Goal: Complete application form

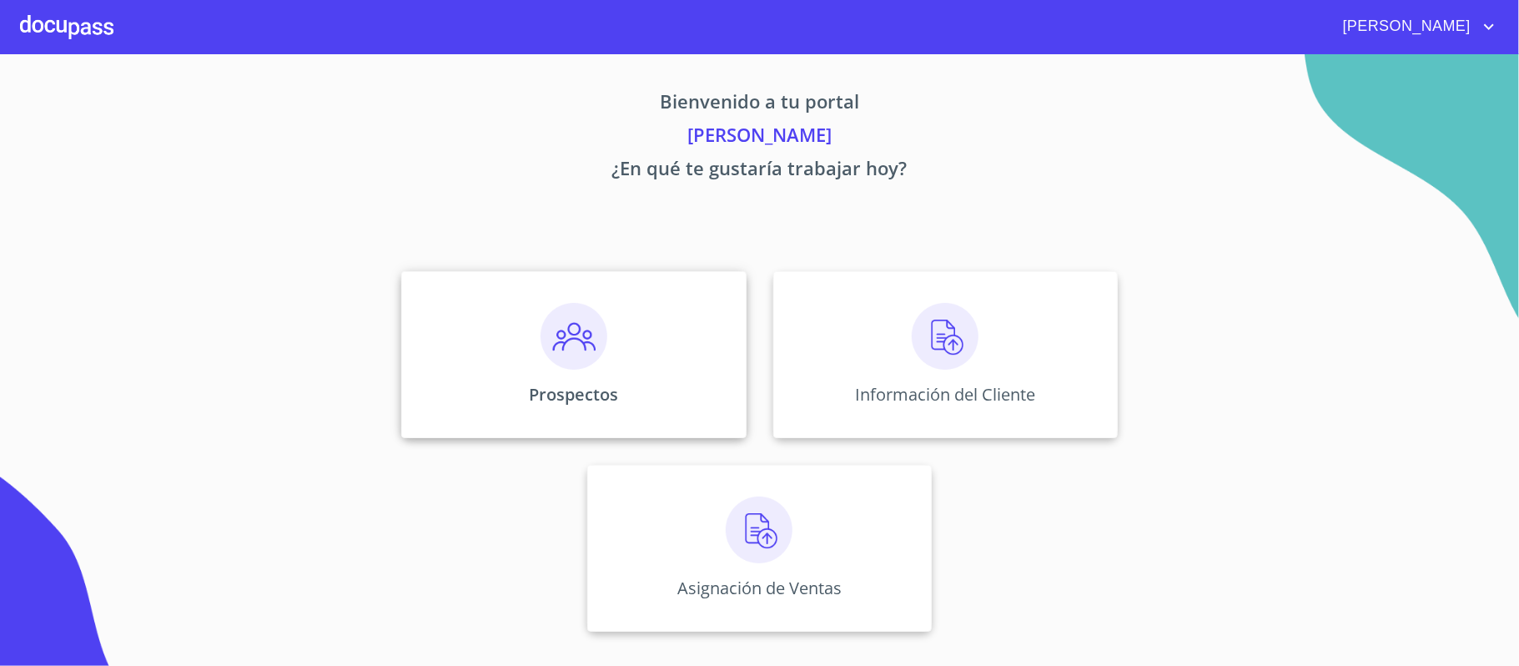
click at [591, 334] on img at bounding box center [573, 336] width 67 height 67
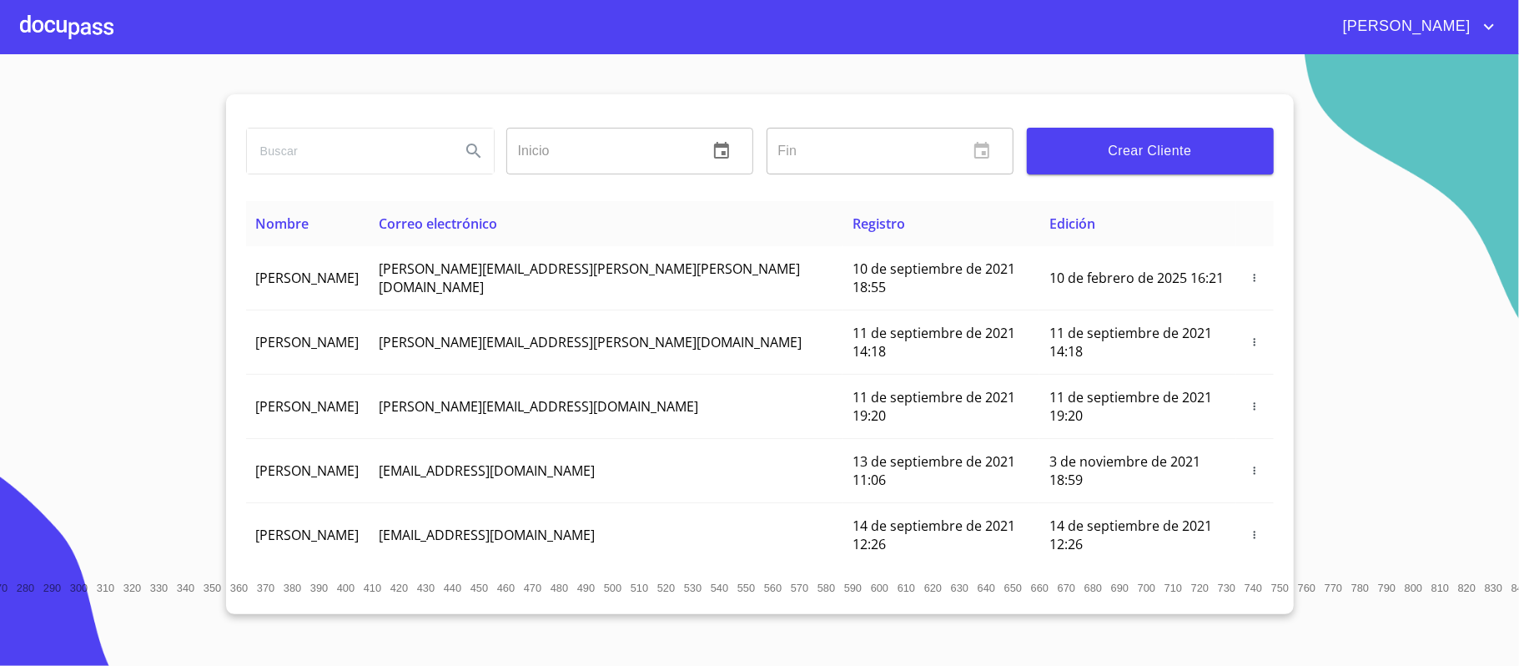
click at [324, 161] on input "search" at bounding box center [347, 150] width 200 height 45
type input "[PERSON_NAME]"
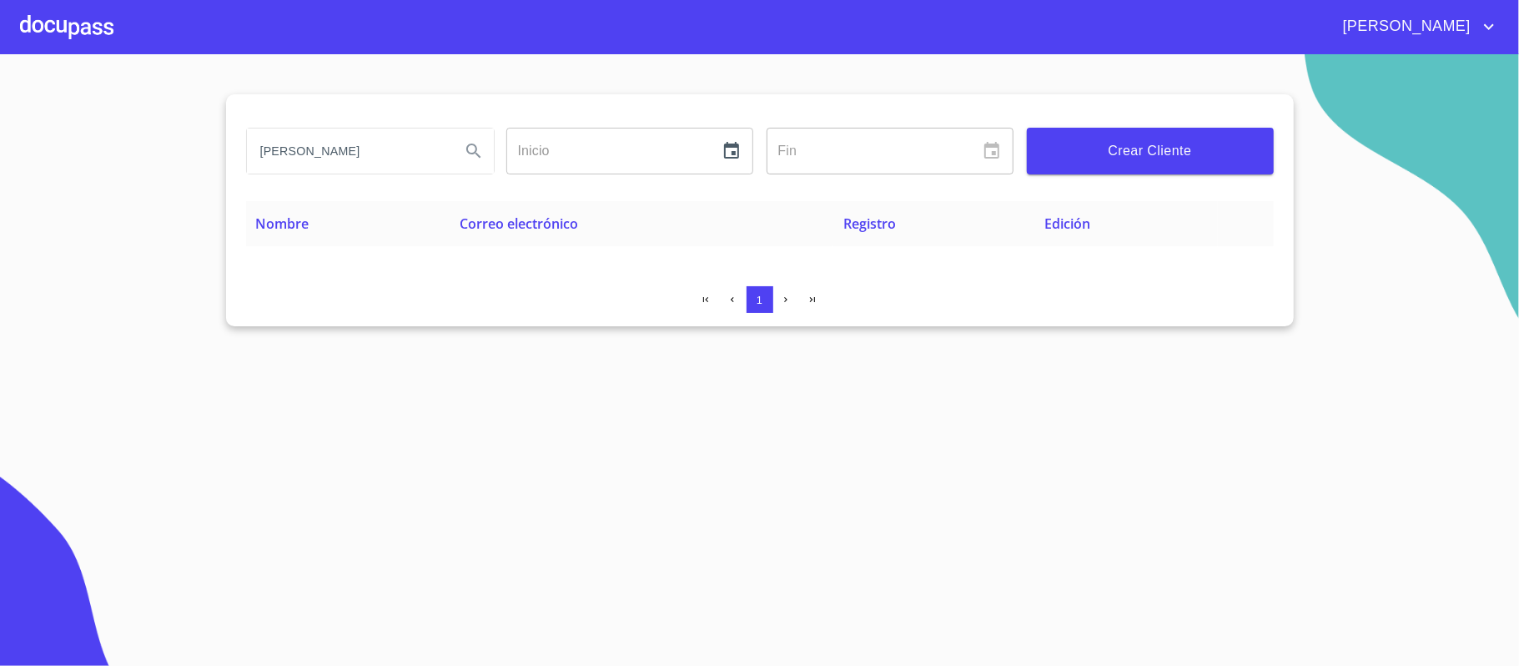
drag, startPoint x: 350, startPoint y: 152, endPoint x: 234, endPoint y: 145, distance: 116.1
click at [234, 145] on div "[PERSON_NAME] ​ Fin ​ Crear Cliente Nombre Correo electrónico Registro Edición 1" at bounding box center [760, 210] width 1068 height 232
click at [27, 24] on div at bounding box center [66, 26] width 93 height 53
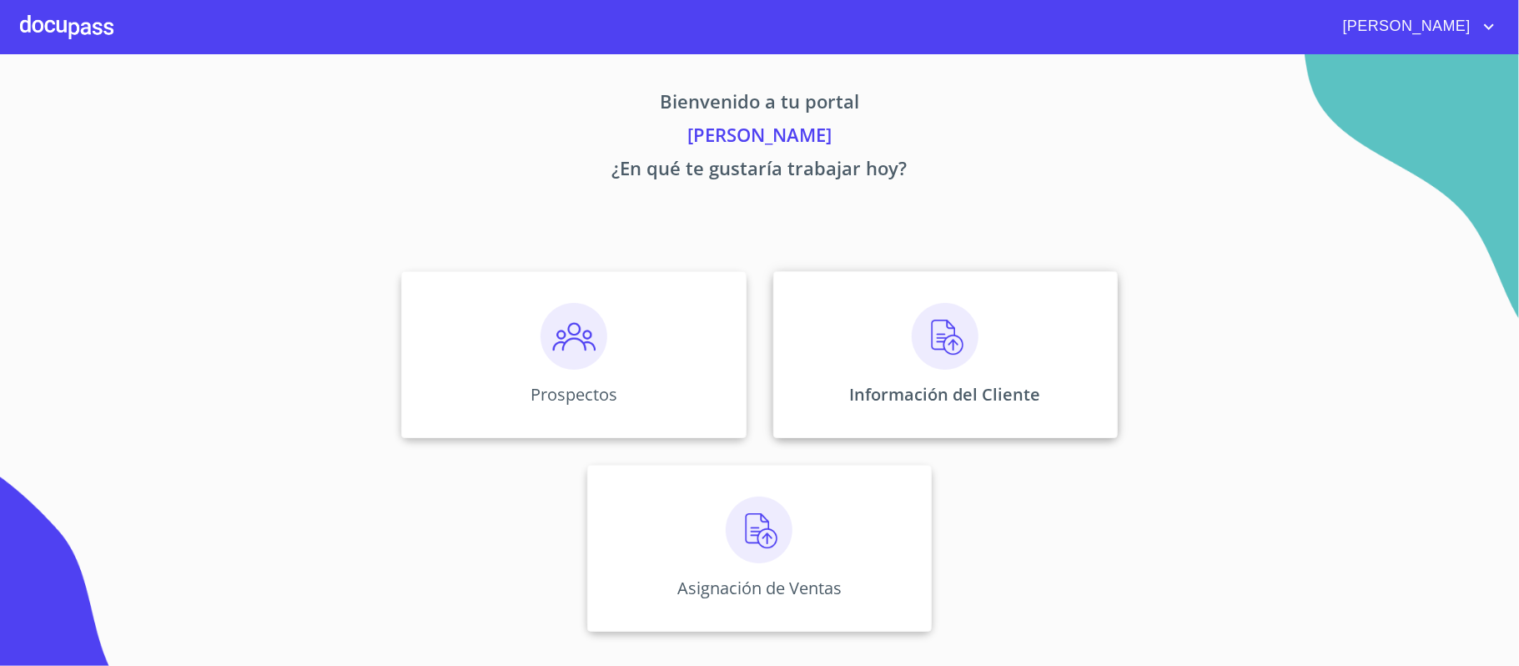
click at [901, 335] on div "Información del Cliente" at bounding box center [945, 354] width 344 height 167
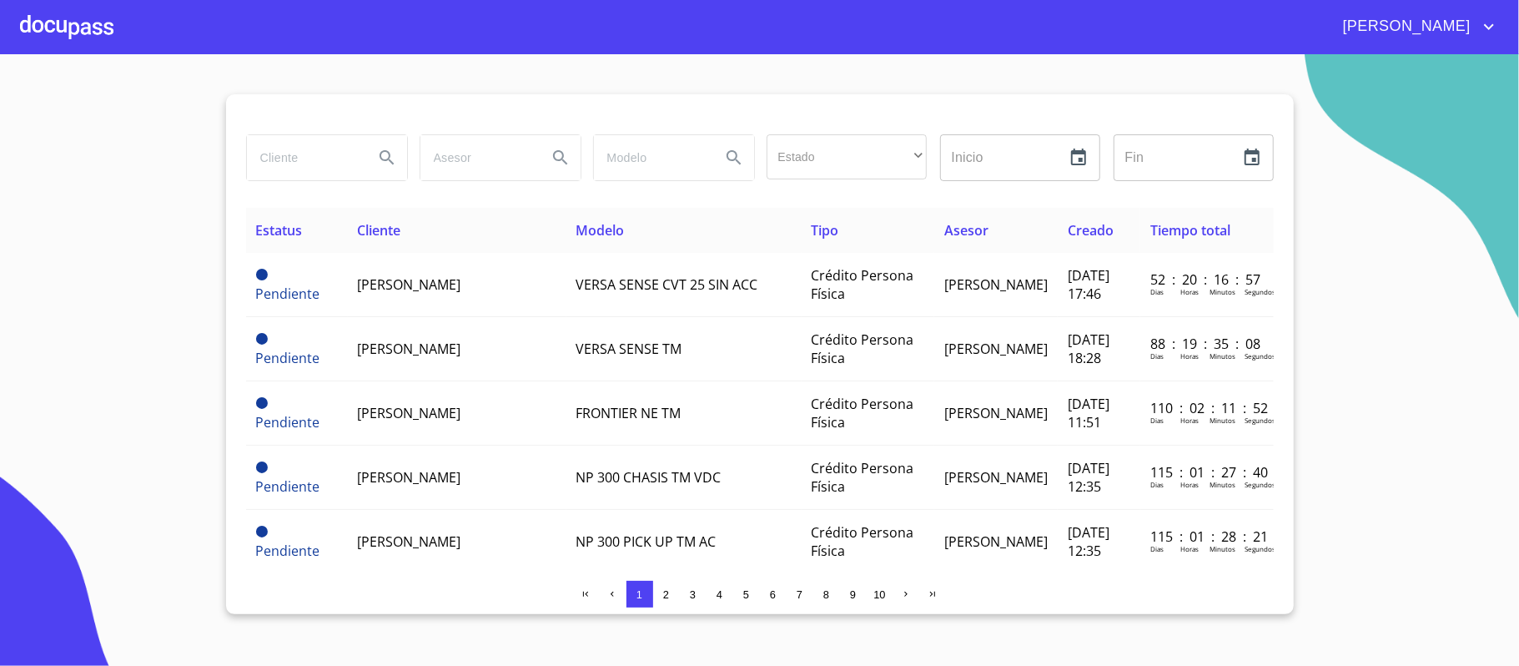
click at [40, 20] on div at bounding box center [66, 26] width 93 height 53
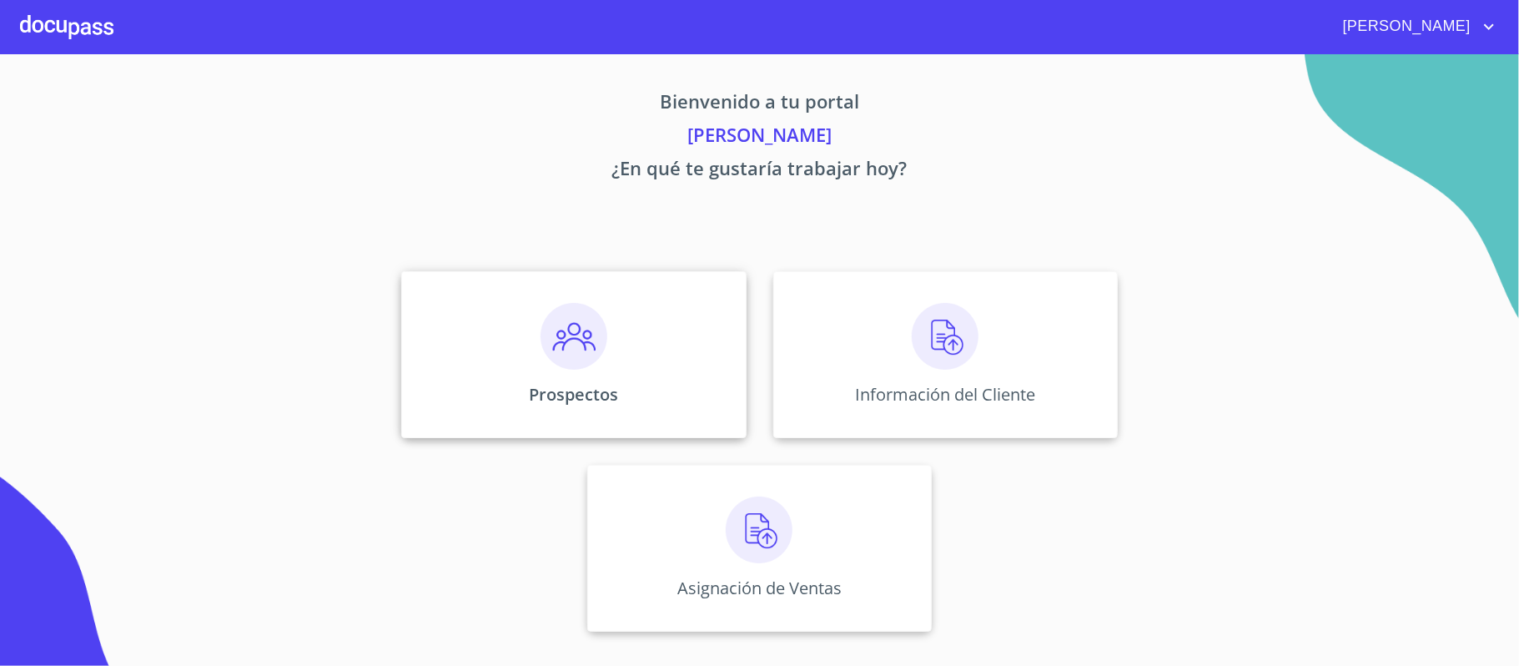
click at [565, 334] on img at bounding box center [573, 336] width 67 height 67
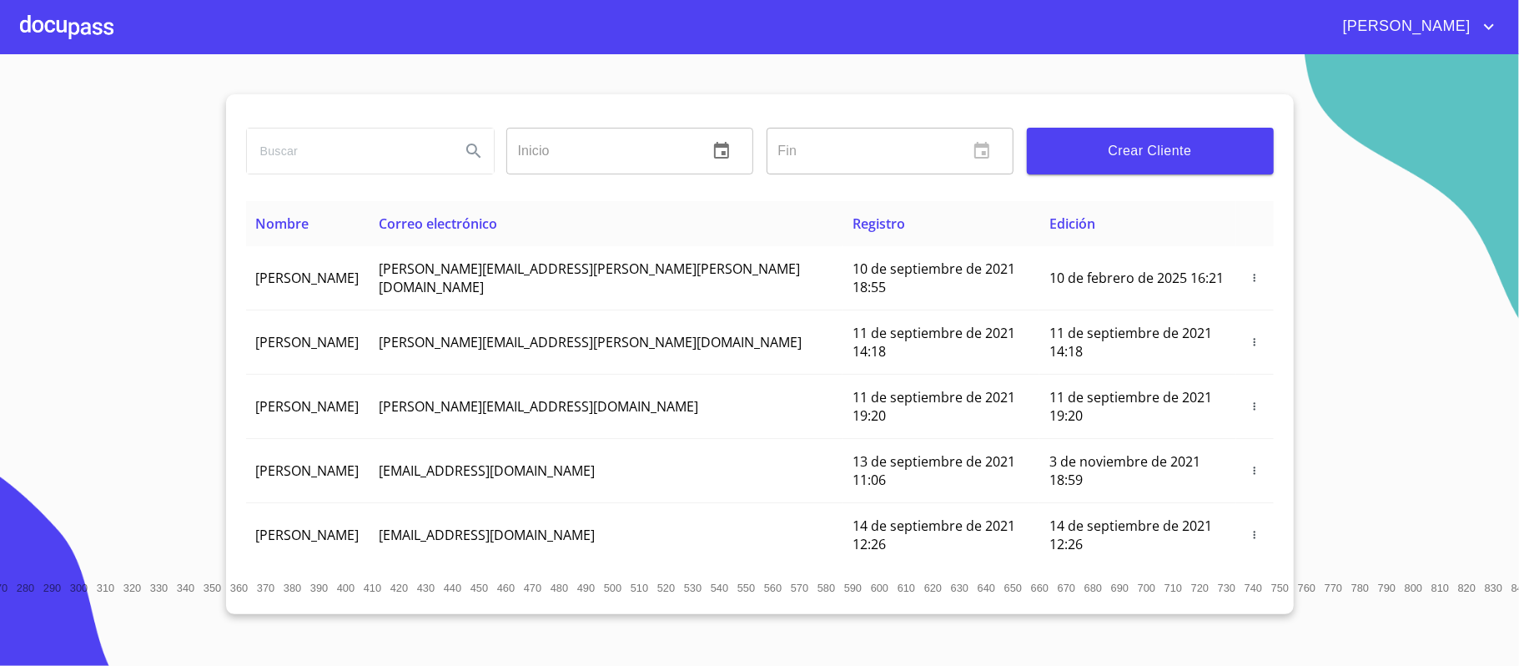
click at [1152, 150] on span "Crear Cliente" at bounding box center [1150, 150] width 220 height 23
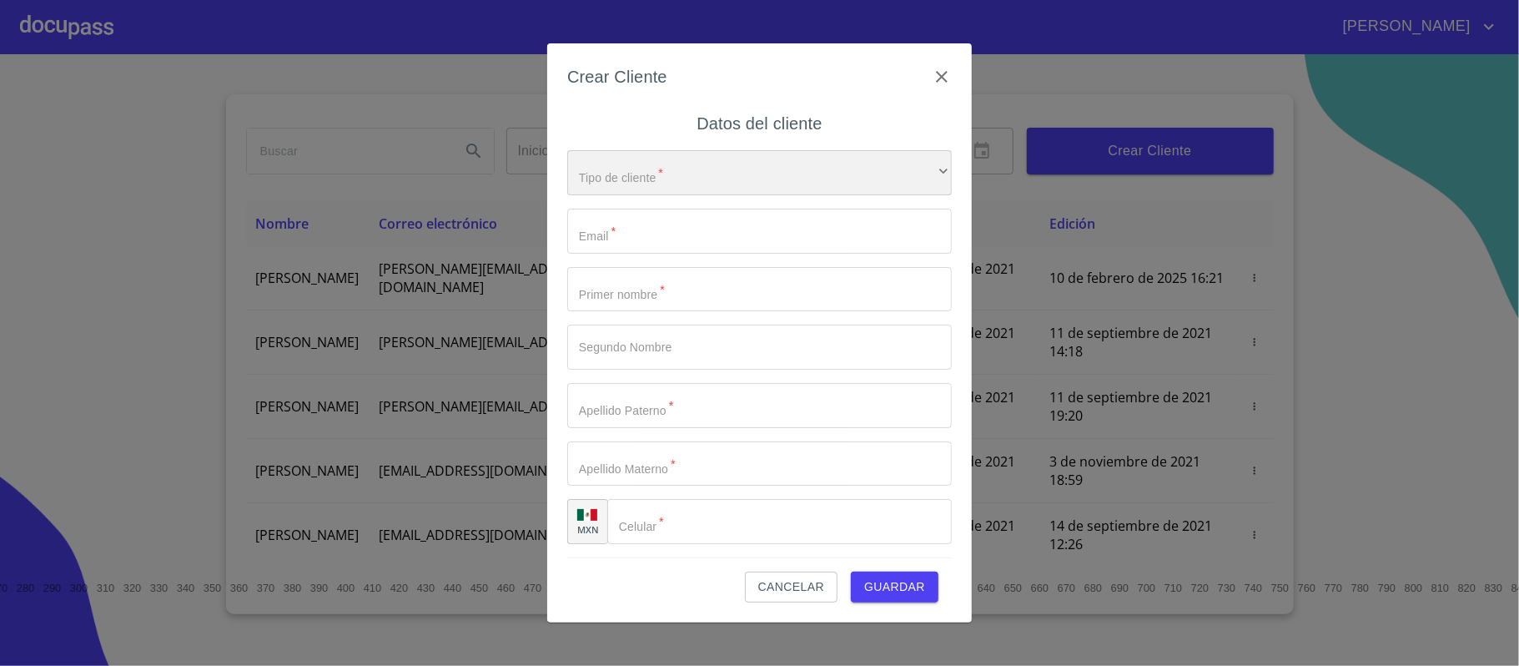
click at [651, 168] on div "​" at bounding box center [759, 172] width 385 height 45
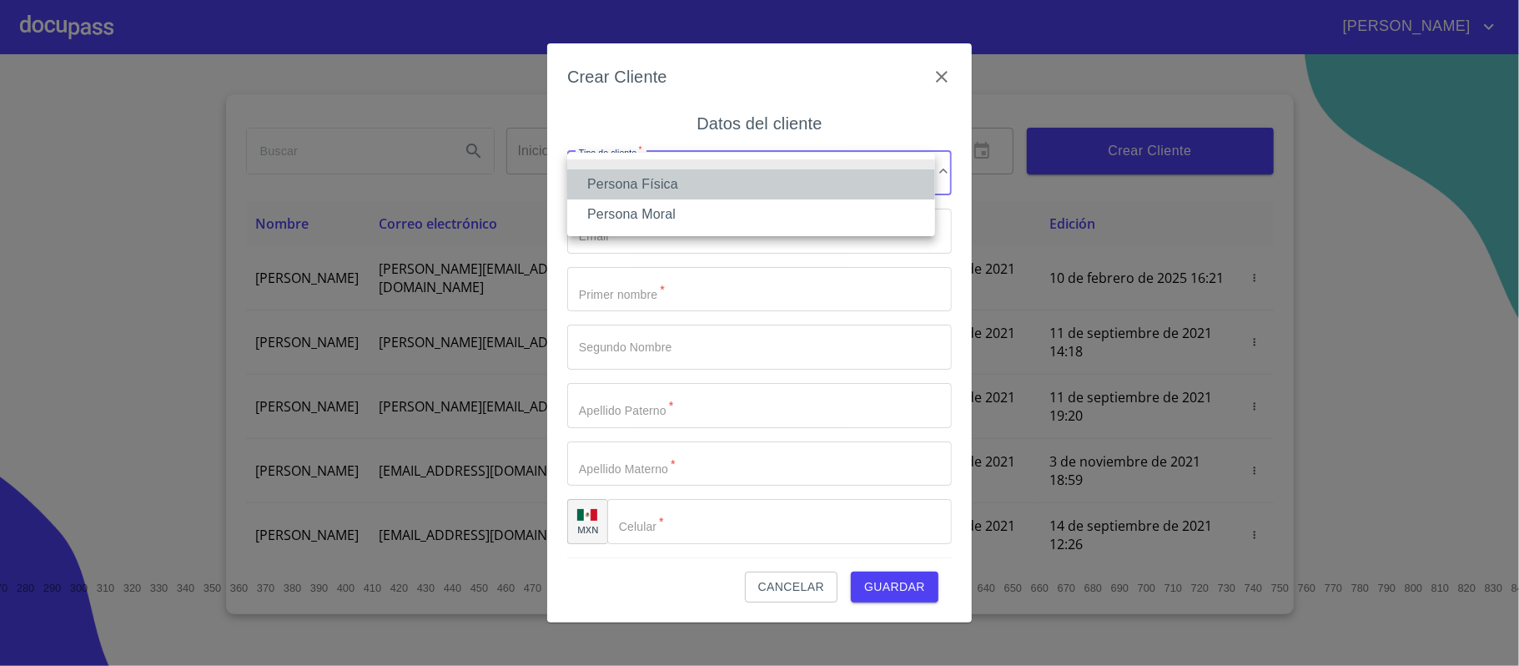
click at [646, 182] on li "Persona Física" at bounding box center [751, 184] width 368 height 30
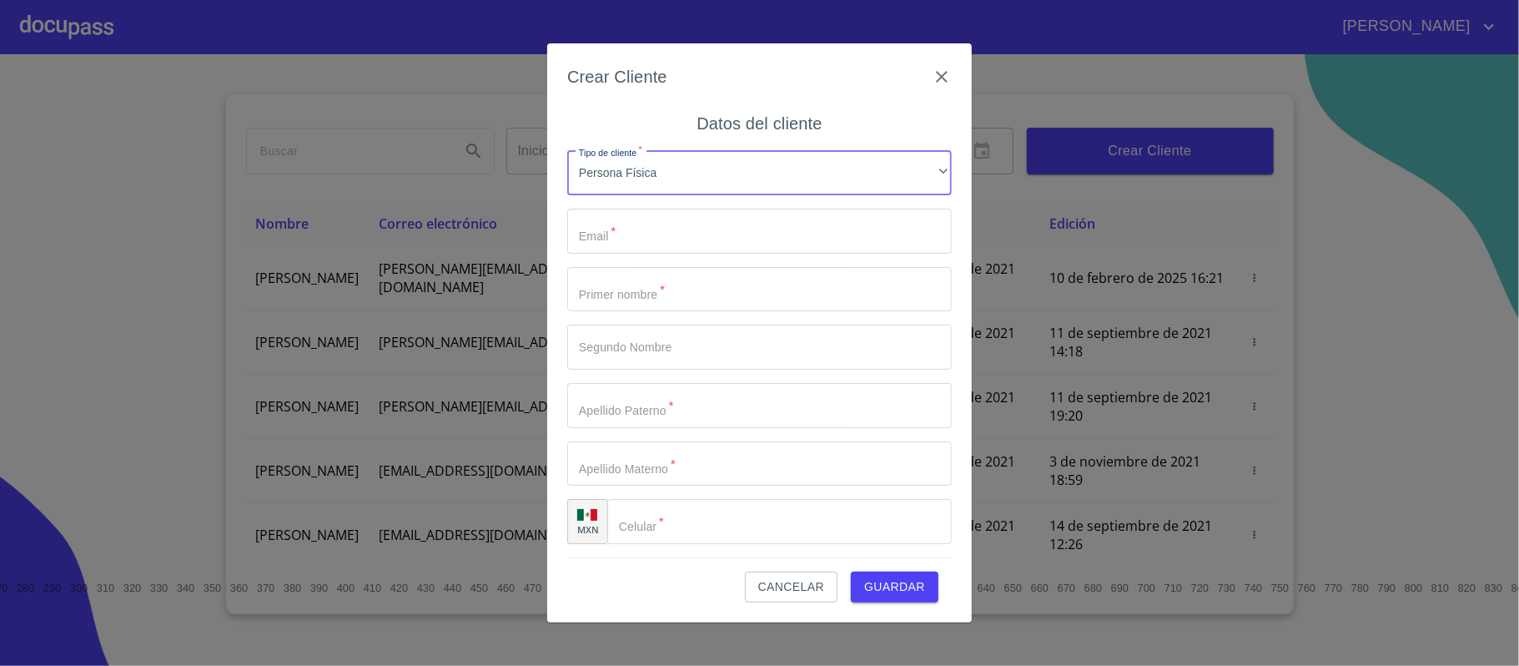
click at [636, 230] on input "Tipo de cliente   *" at bounding box center [759, 231] width 385 height 45
type input "[EMAIL_ADDRESS][DOMAIN_NAME]"
click at [642, 287] on input "Tipo de cliente   *" at bounding box center [759, 289] width 385 height 45
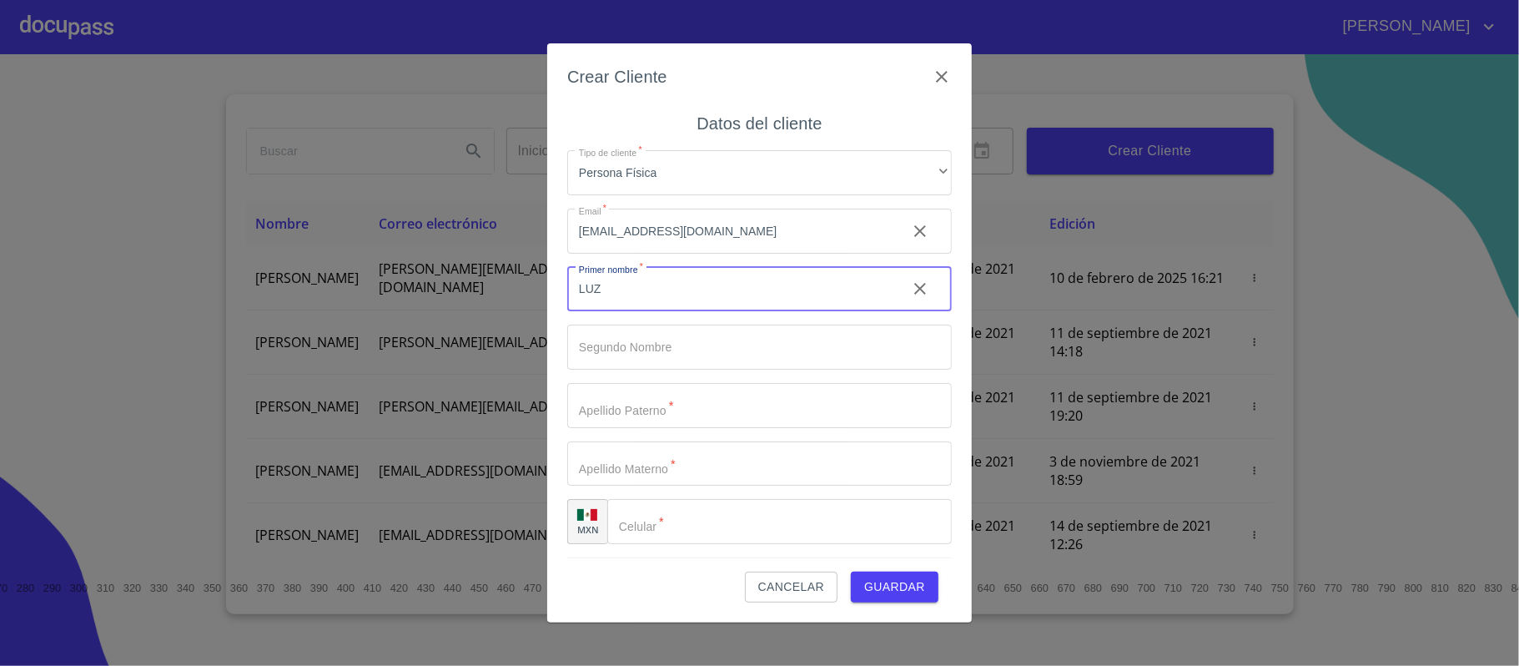
type input "LUZ"
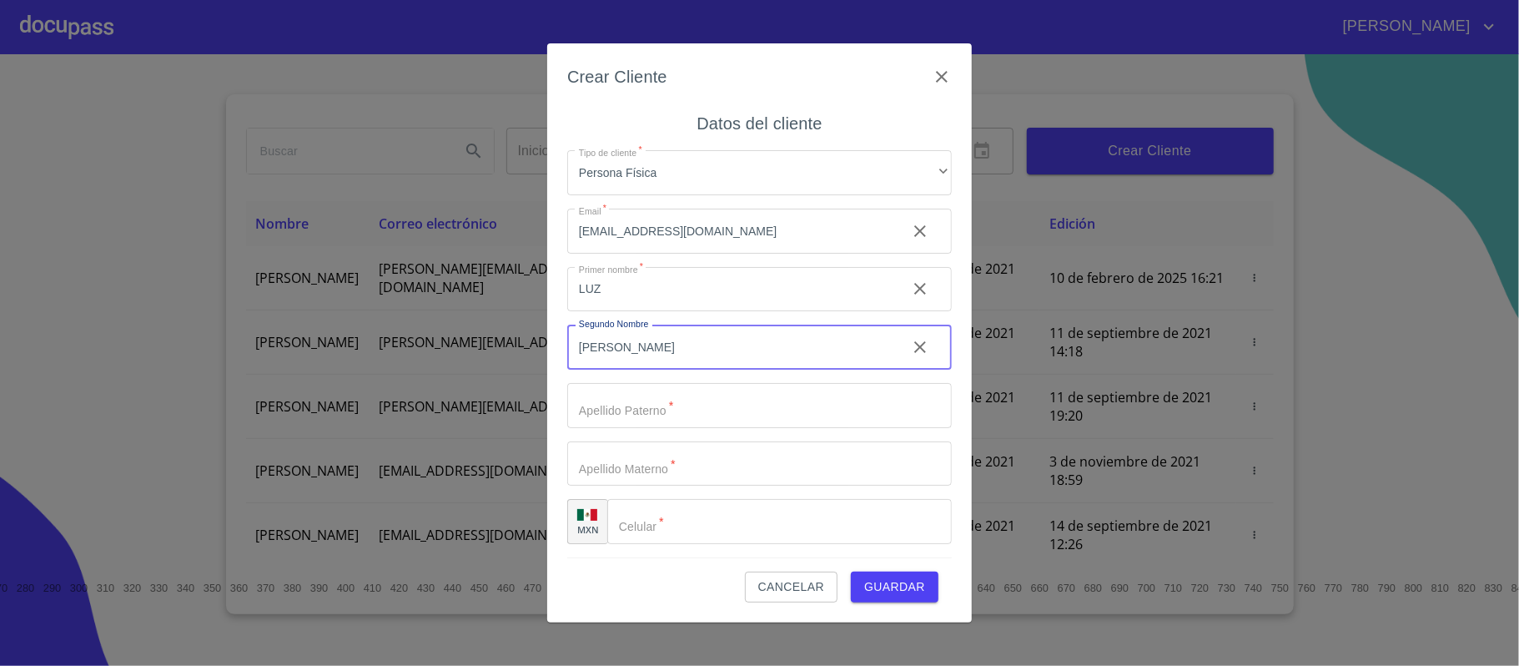
type input "[PERSON_NAME]"
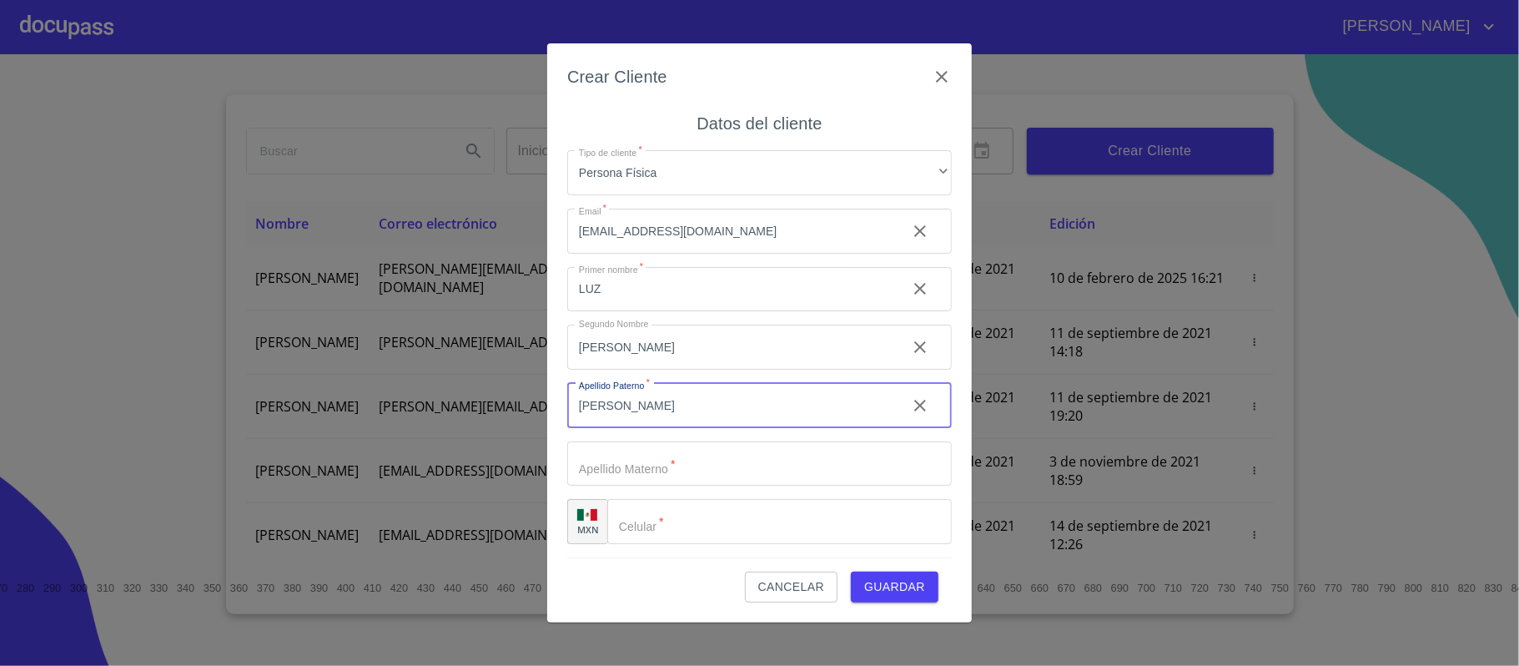
type input "[PERSON_NAME]"
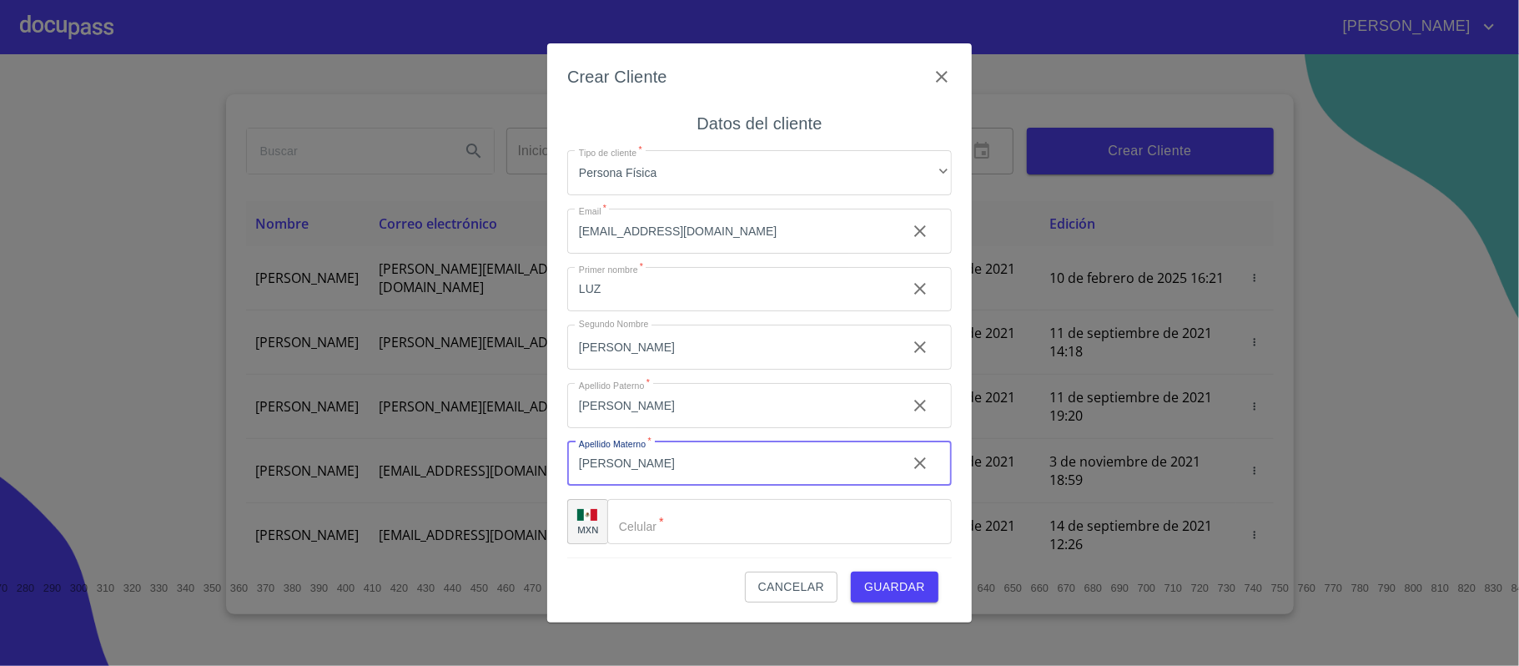
type input "[PERSON_NAME]"
click at [692, 534] on input "Tipo de cliente   *" at bounding box center [779, 521] width 344 height 45
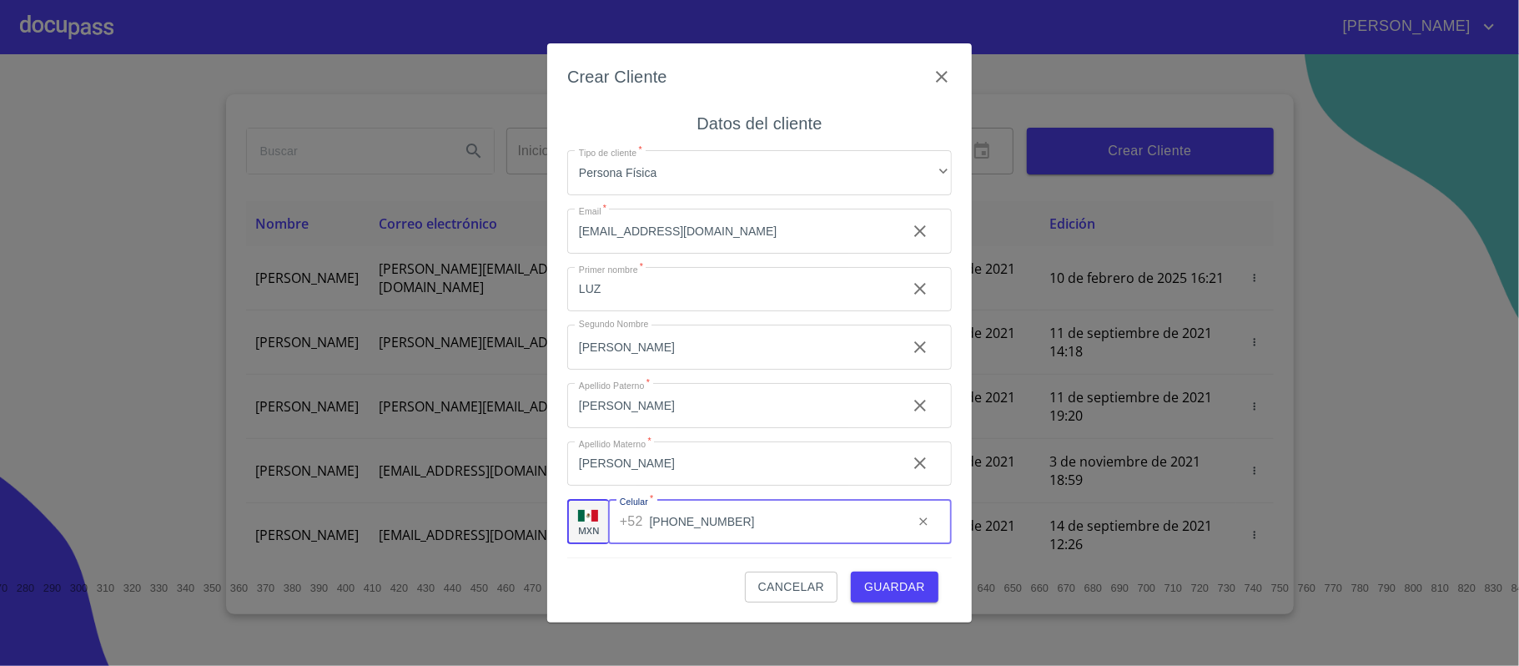
type input "[PHONE_NUMBER]"
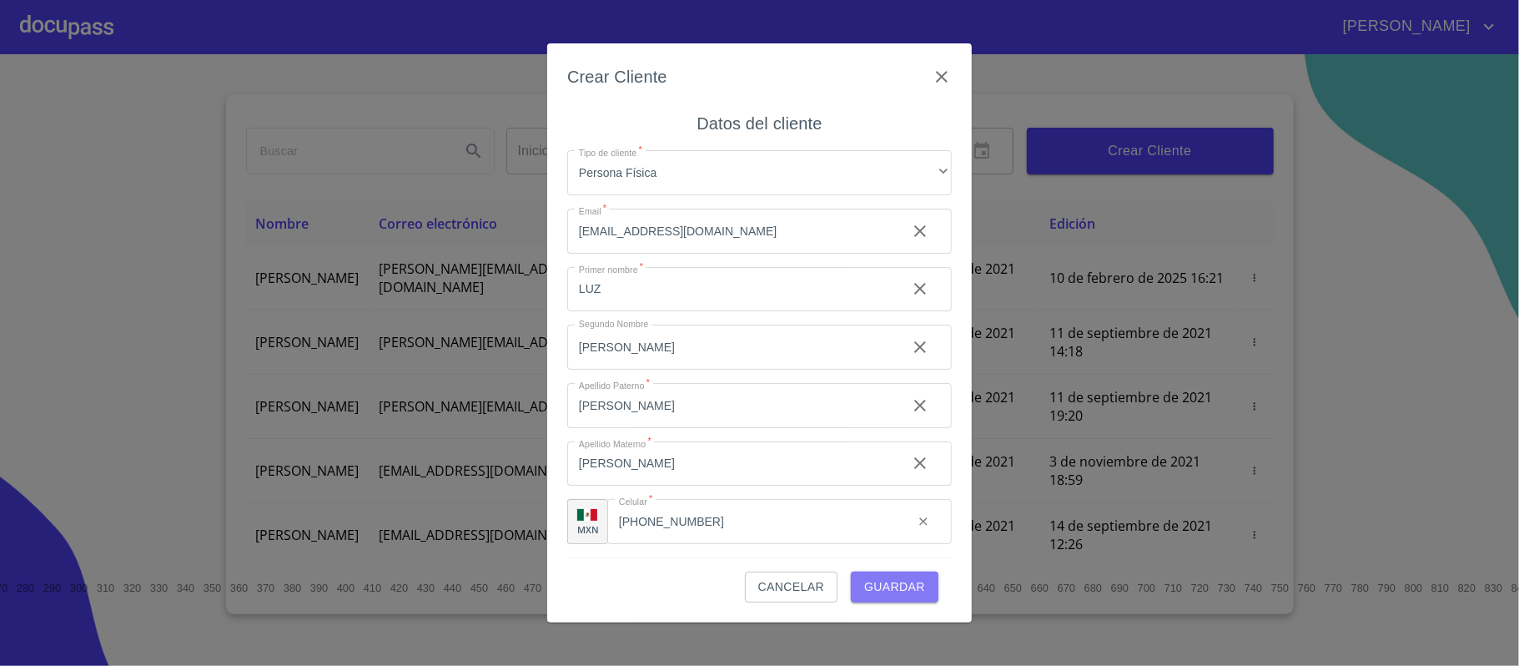
click at [876, 581] on span "Guardar" at bounding box center [894, 586] width 61 height 21
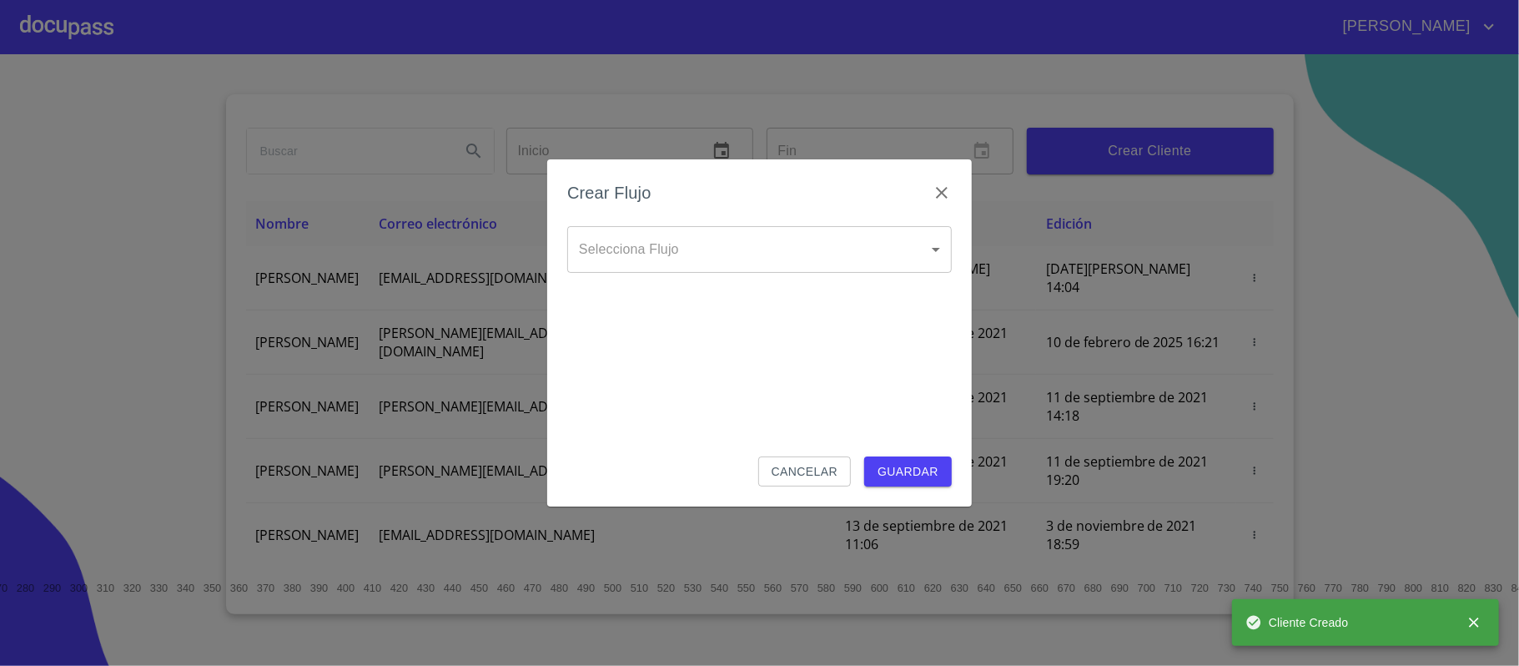
click at [782, 248] on body "[PERSON_NAME] ​ Fin ​ Crear Cliente Nombre Correo electrónico Registro Edición …" at bounding box center [759, 333] width 1519 height 666
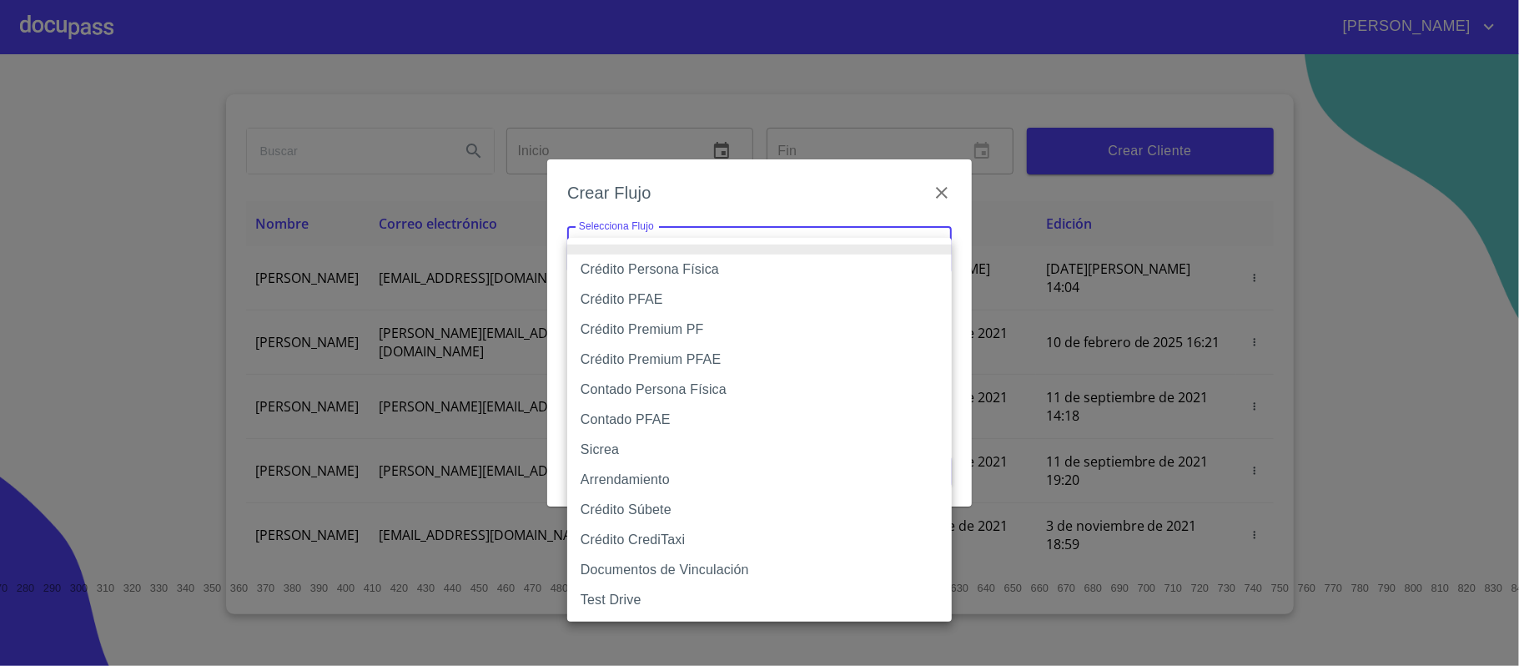
click at [652, 304] on li "Crédito PFAE" at bounding box center [759, 299] width 385 height 30
type input "60bfa0150d9865ccc24afd7c"
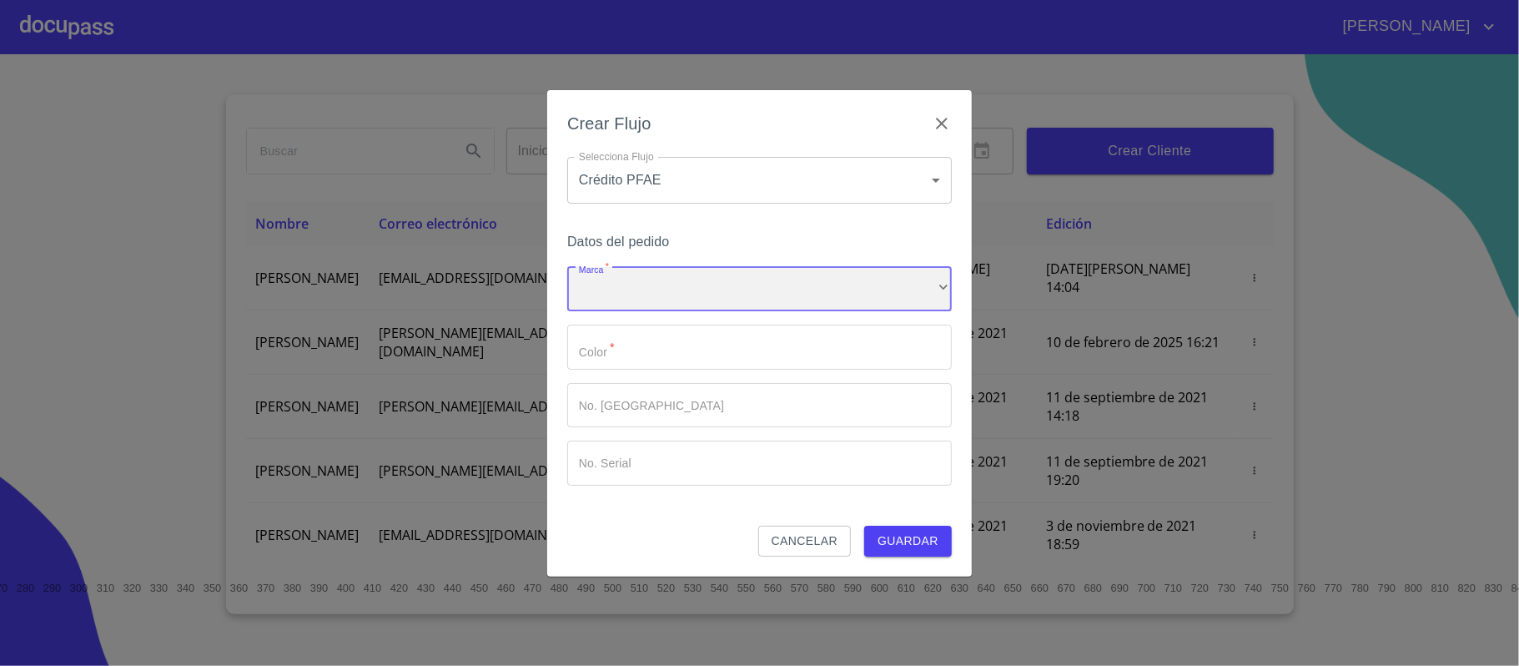
click at [651, 285] on div "​" at bounding box center [759, 289] width 385 height 45
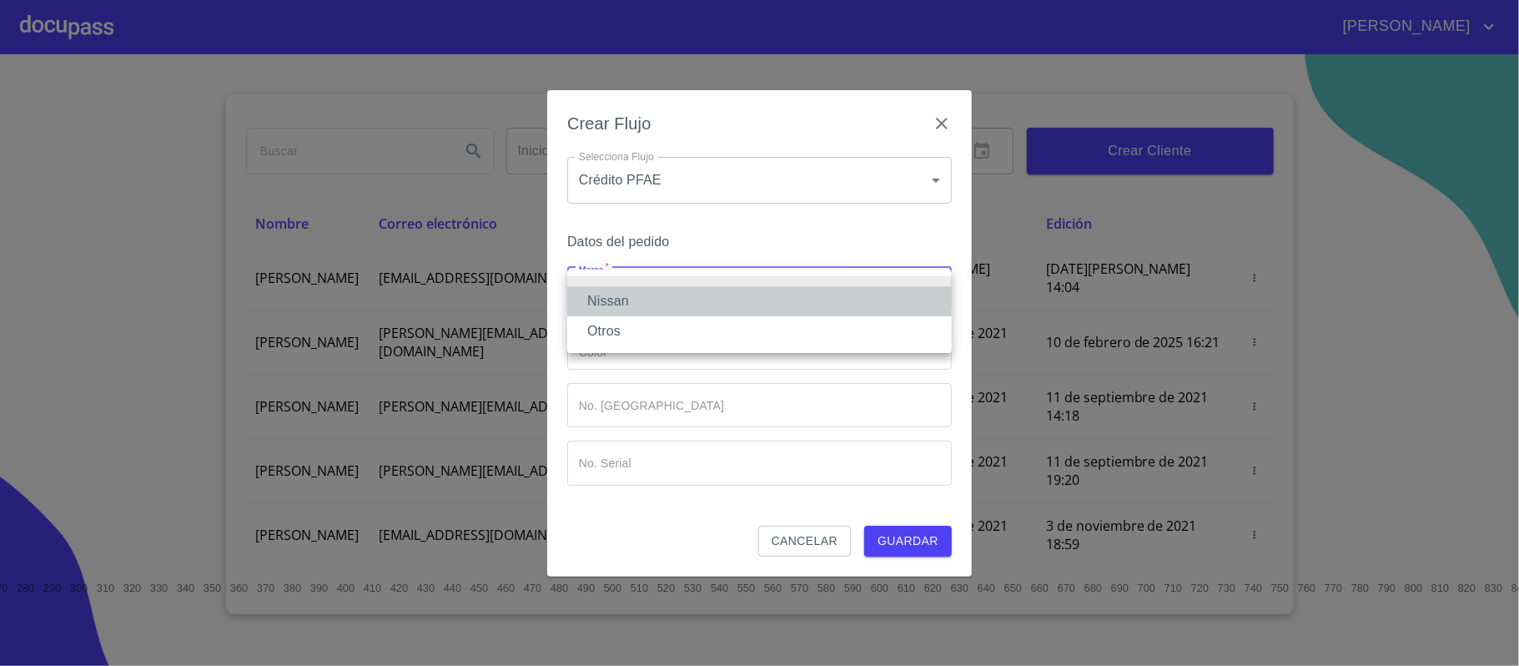
click at [626, 300] on li "Nissan" at bounding box center [759, 301] width 385 height 30
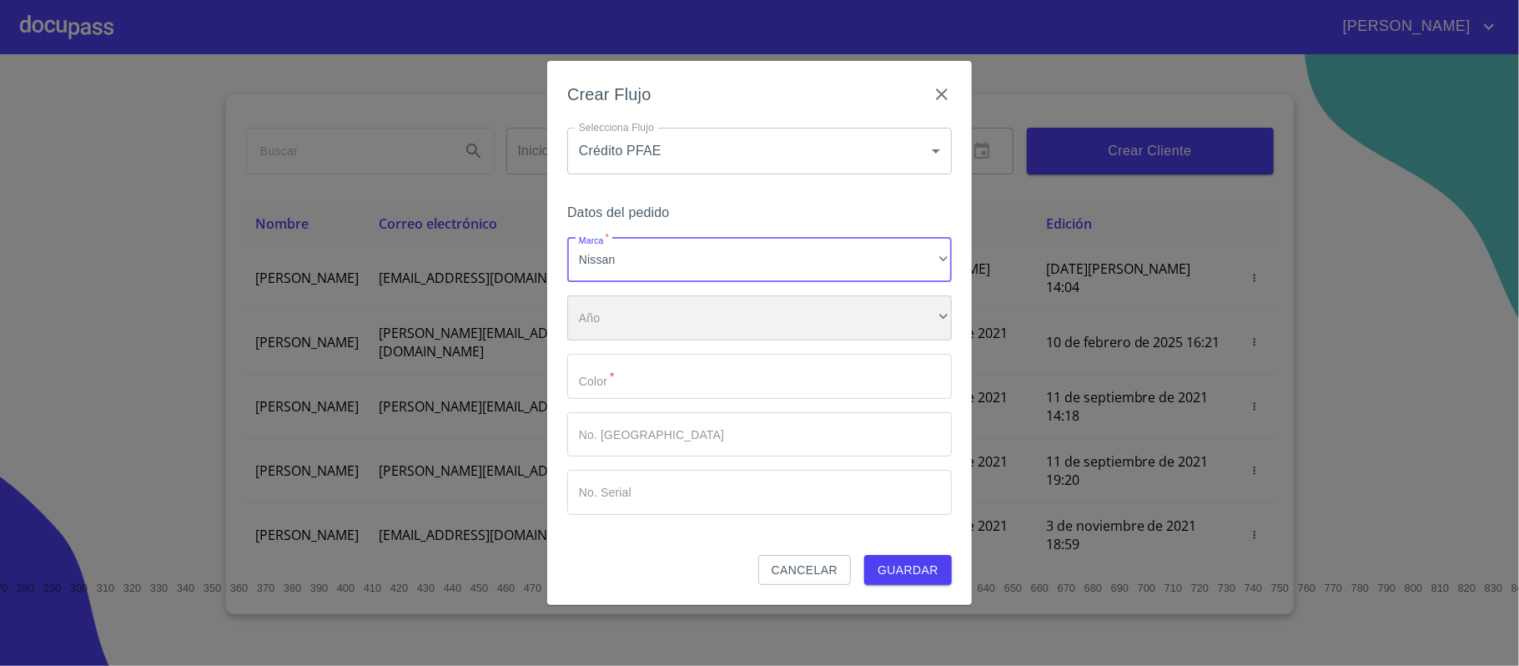
click at [621, 314] on div "​" at bounding box center [759, 317] width 385 height 45
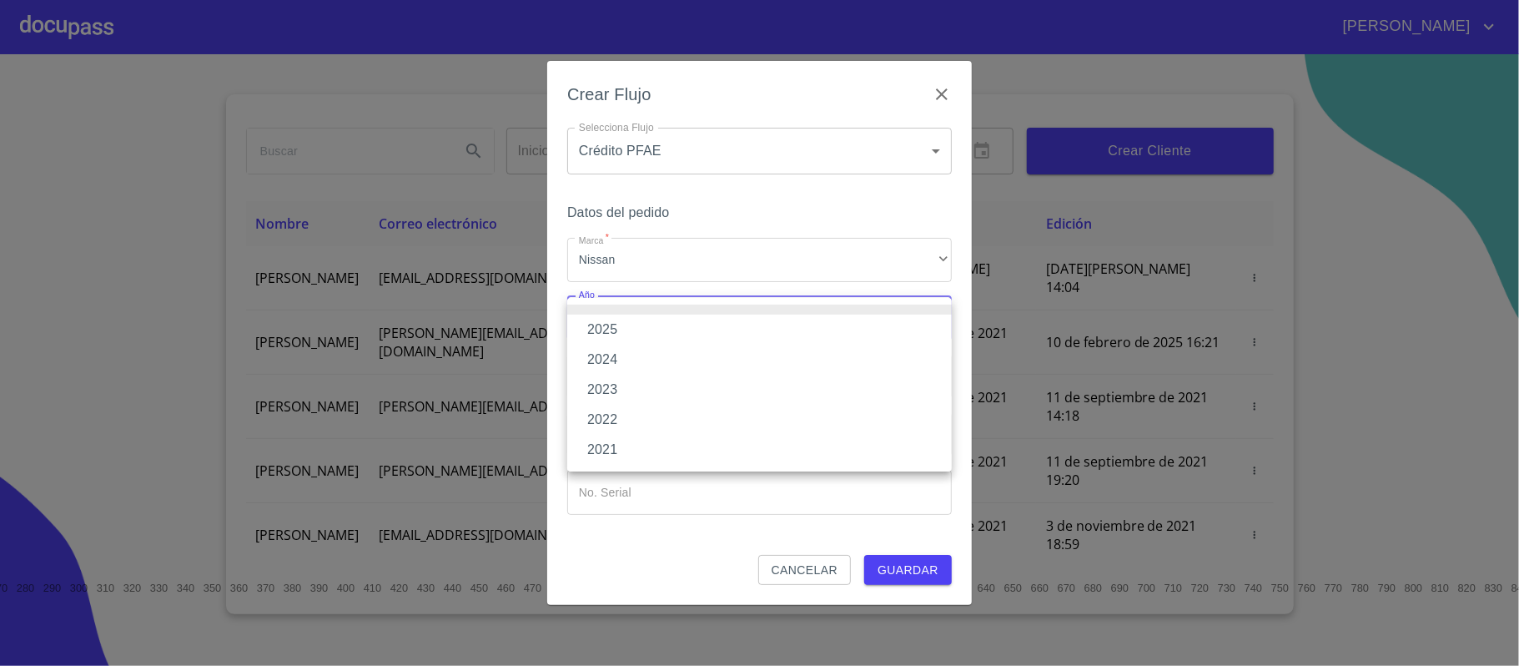
click at [606, 329] on li "2025" at bounding box center [759, 329] width 385 height 30
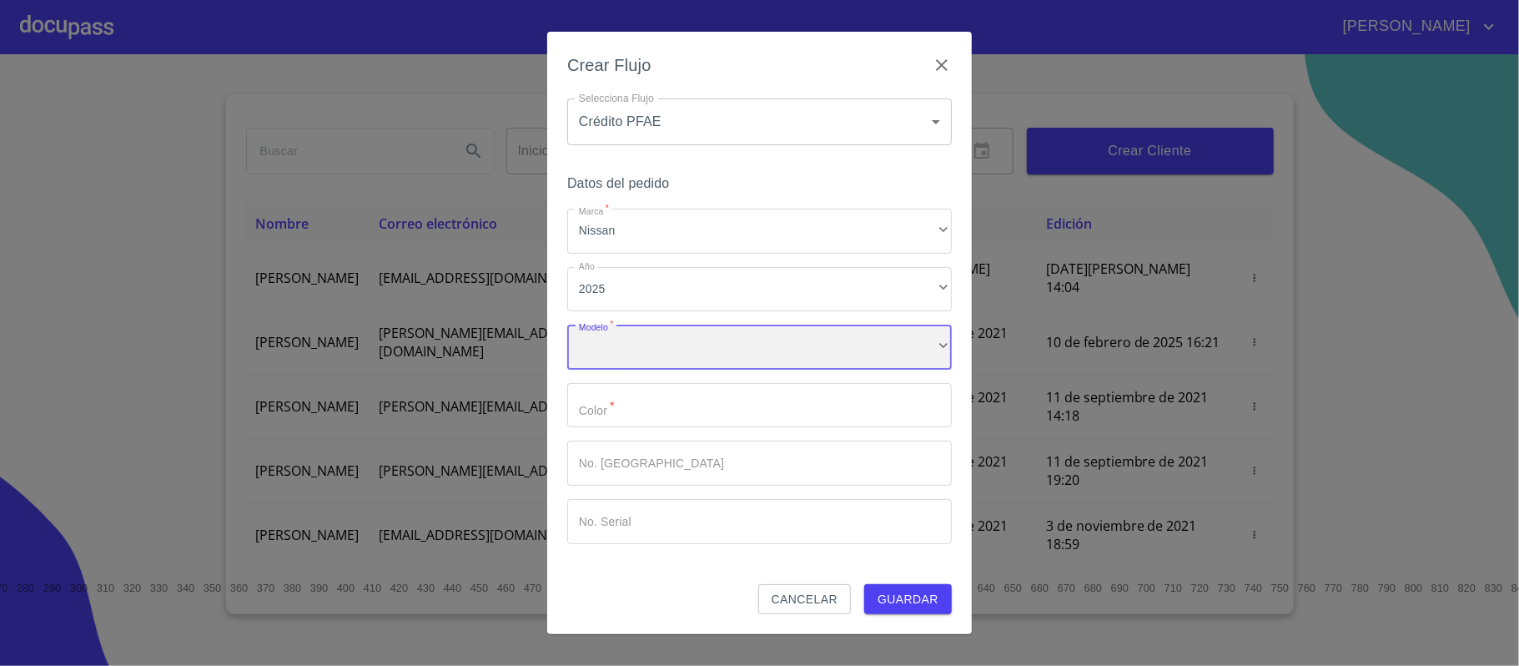
click at [605, 350] on div "​" at bounding box center [759, 346] width 385 height 45
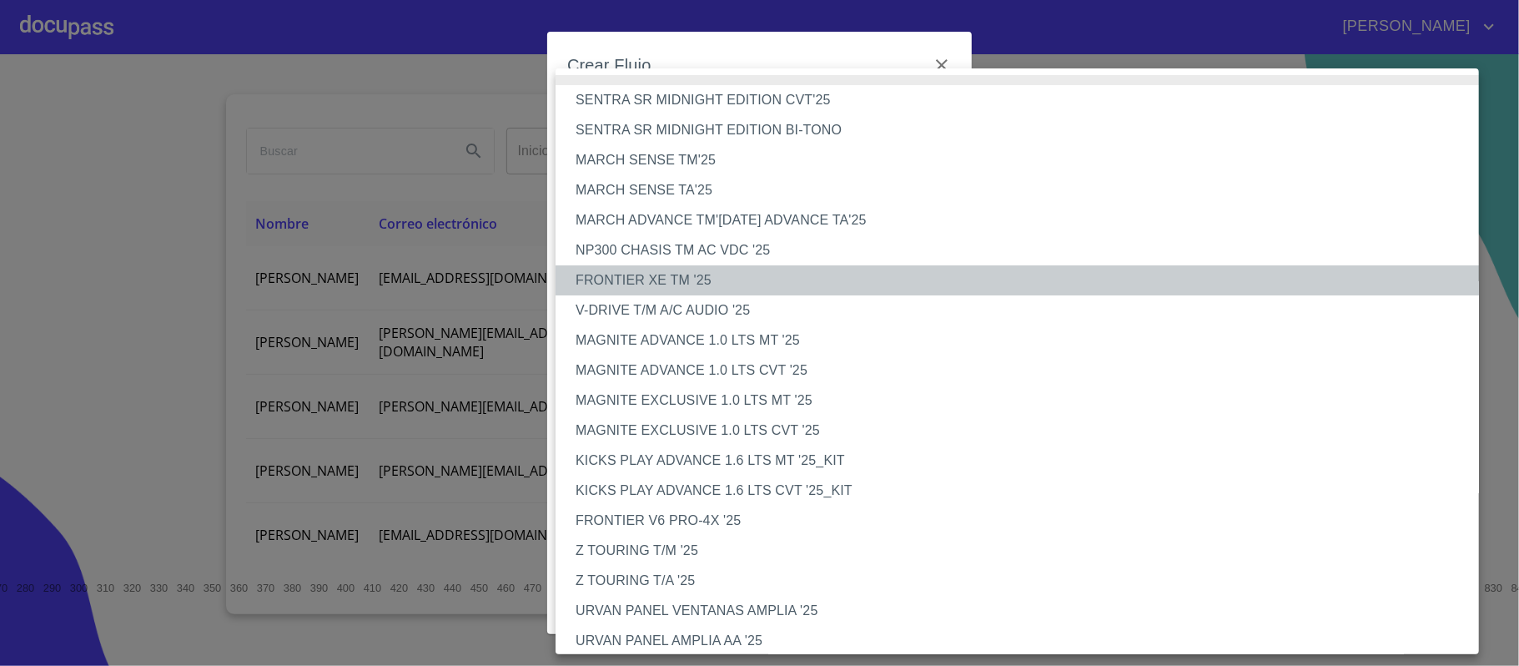
click at [705, 287] on li "FRONTIER XE TM '25" at bounding box center [1026, 280] width 940 height 30
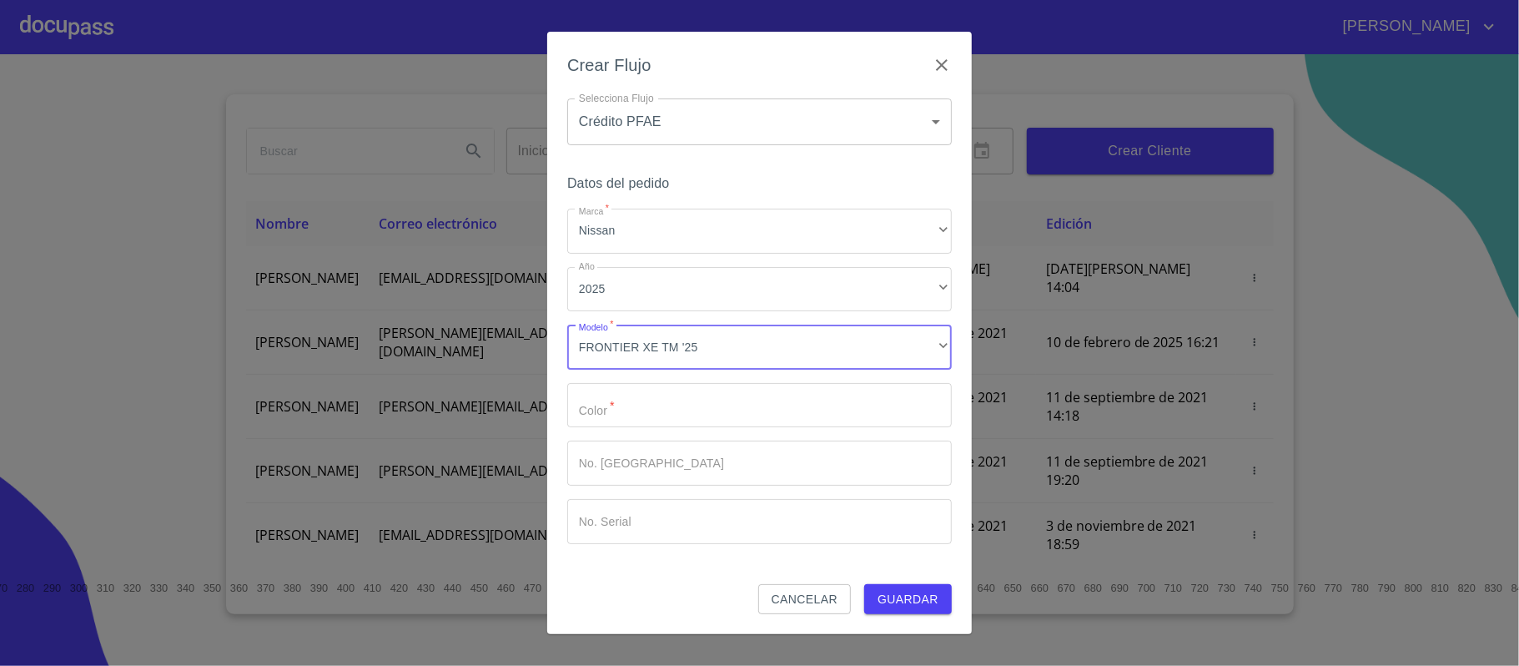
click at [637, 408] on input "Marca   *" at bounding box center [759, 405] width 385 height 45
type input "GRIS"
click at [709, 428] on input "Marca   *" at bounding box center [730, 405] width 326 height 45
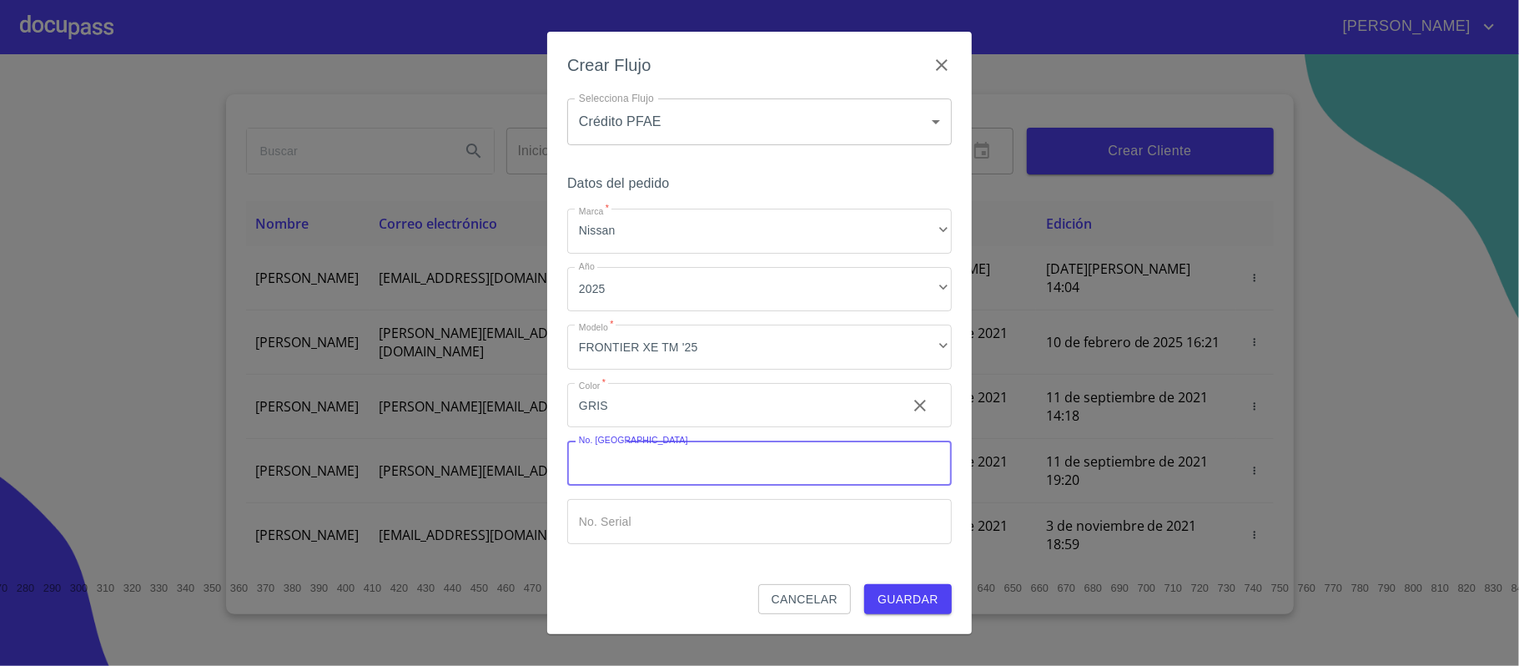
click at [901, 592] on span "Guardar" at bounding box center [907, 599] width 61 height 21
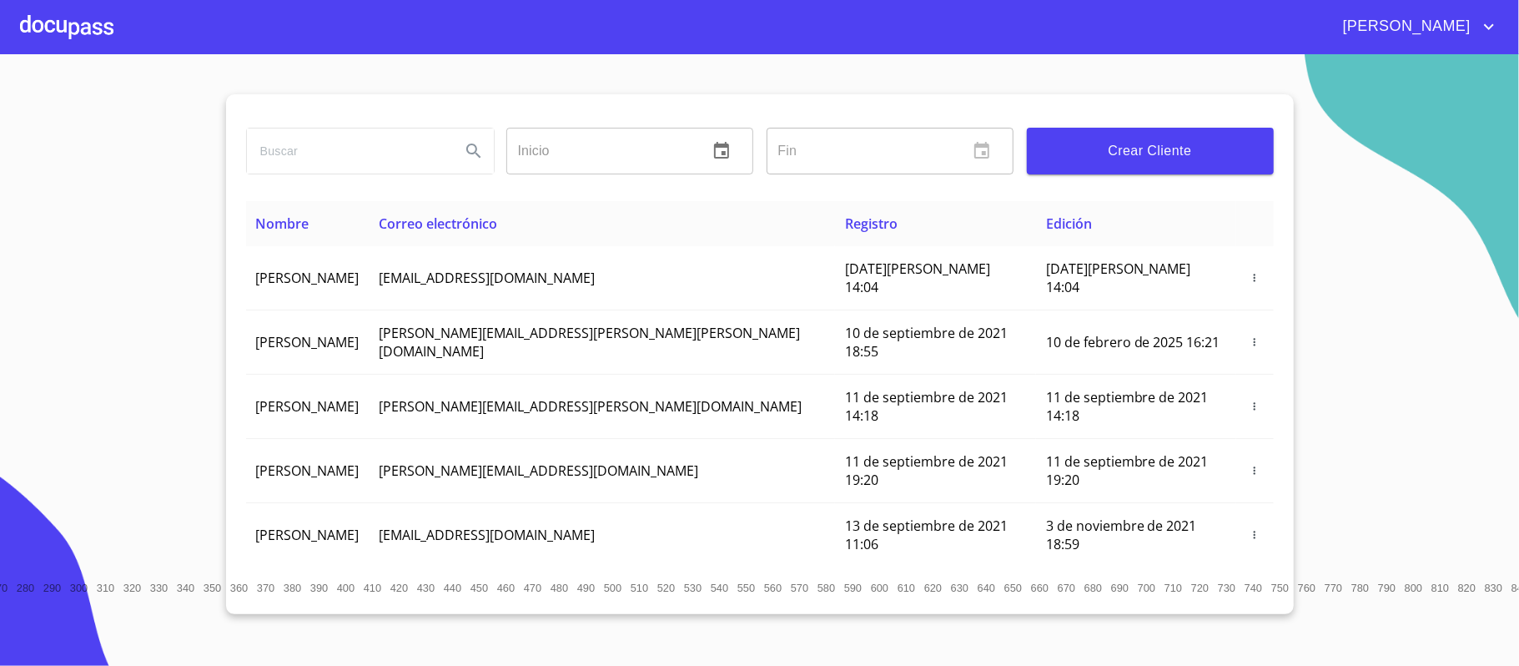
click at [45, 28] on div at bounding box center [66, 26] width 93 height 53
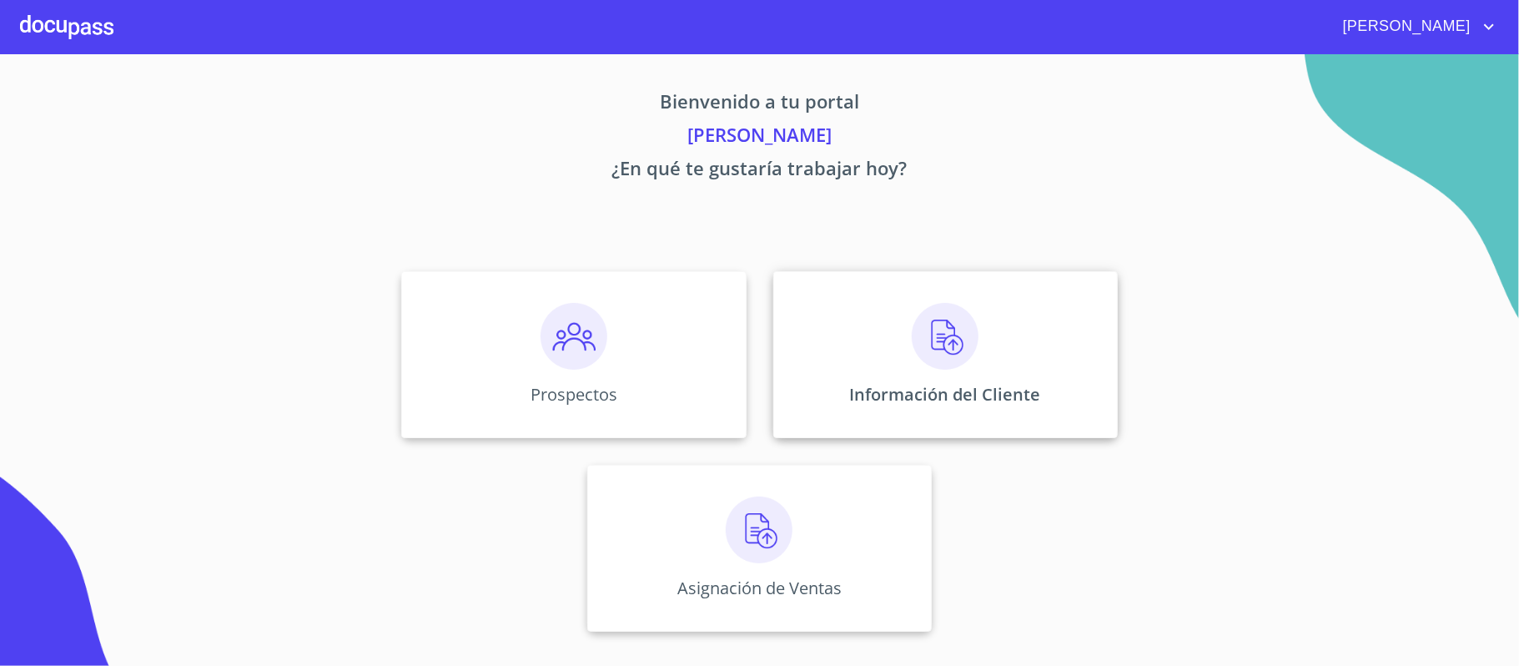
click at [924, 324] on img at bounding box center [945, 336] width 67 height 67
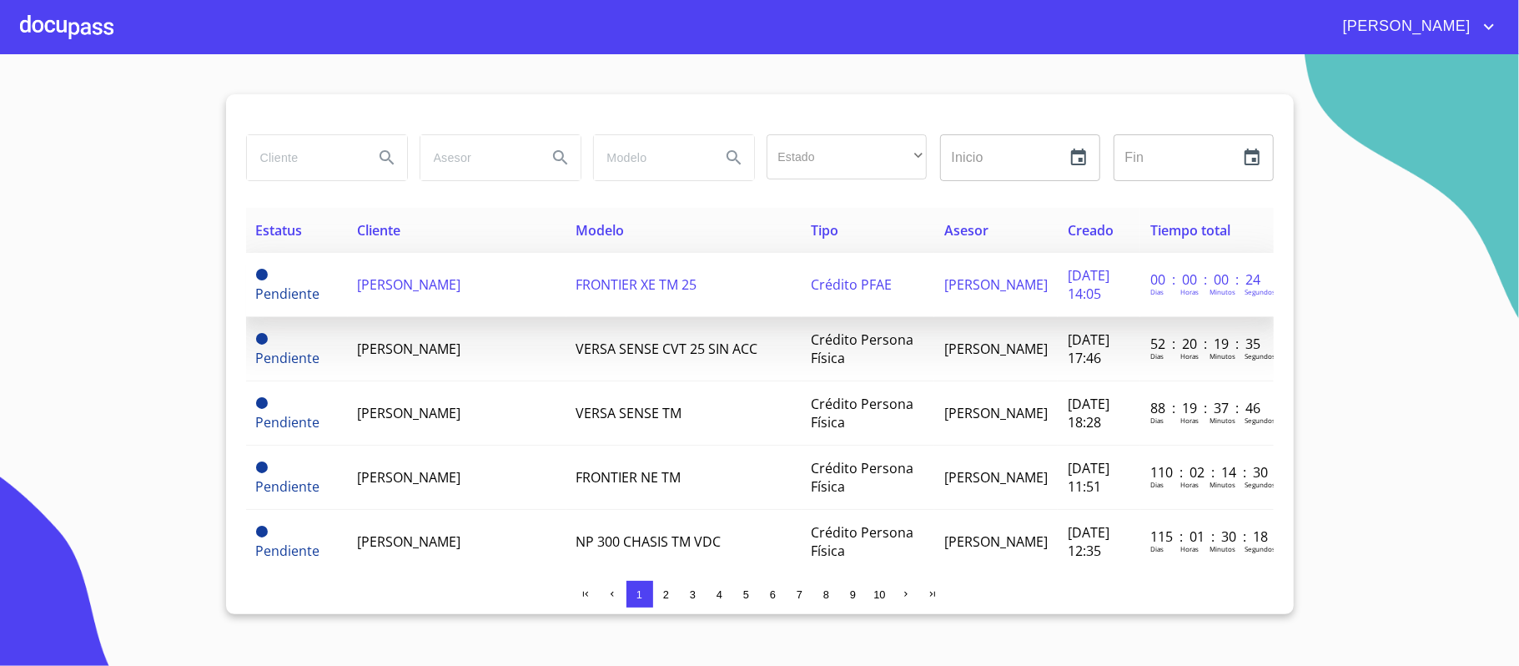
click at [385, 282] on span "[PERSON_NAME]" at bounding box center [409, 284] width 103 height 18
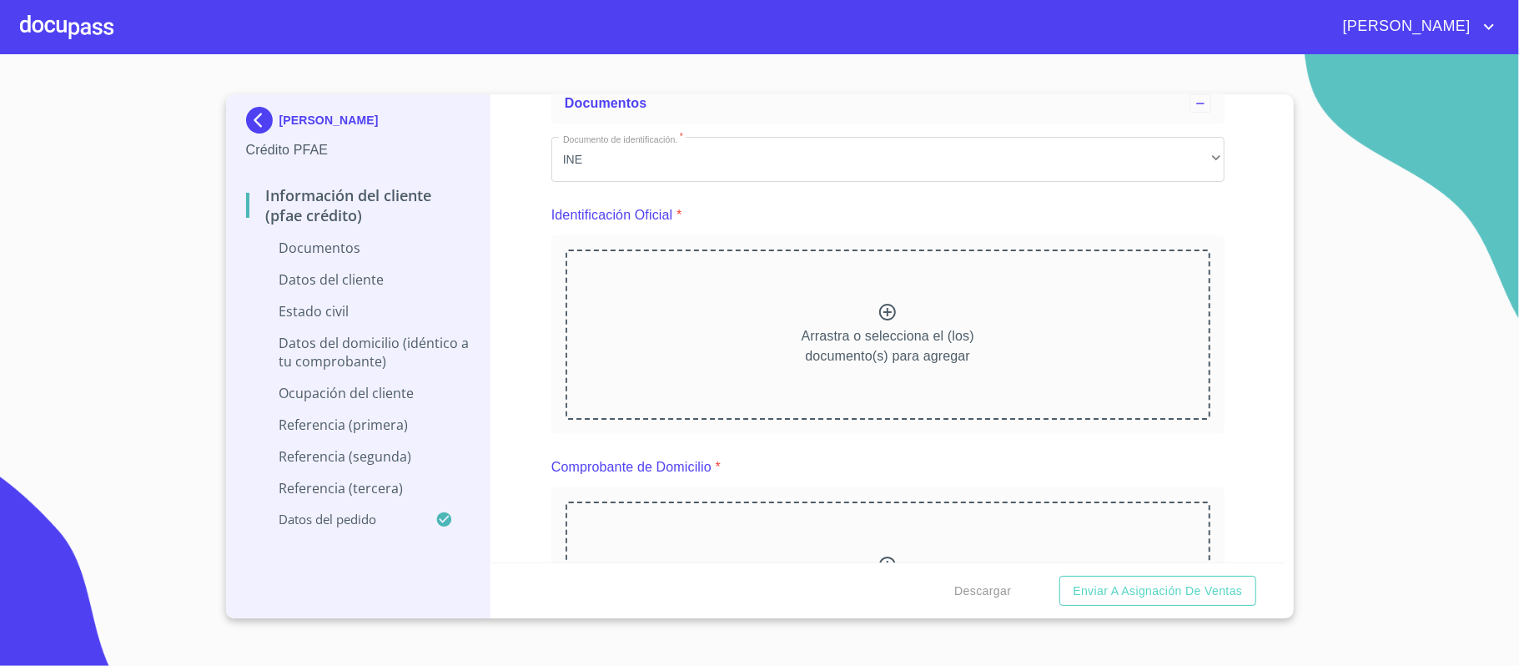
scroll to position [222, 0]
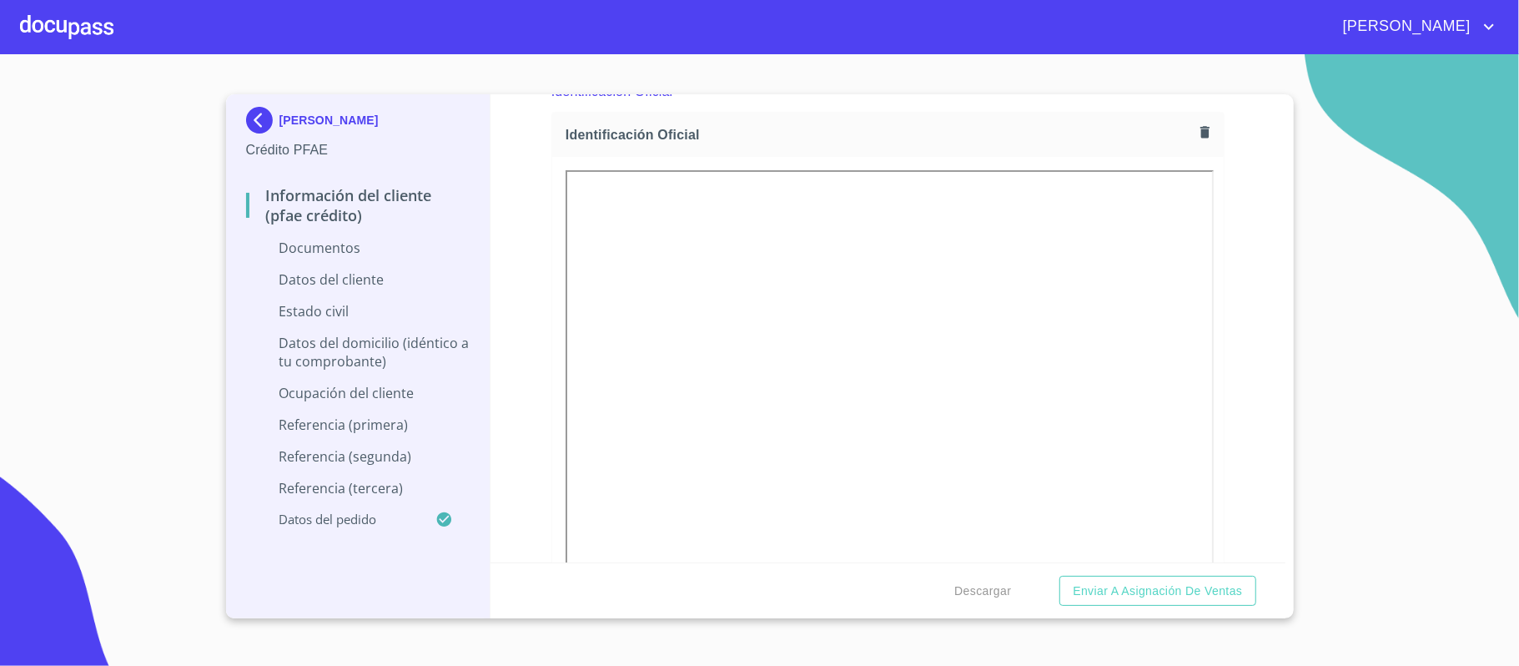
click at [1228, 364] on div "Información del cliente (PFAE crédito) Documentos Documento de identificación. …" at bounding box center [887, 328] width 795 height 468
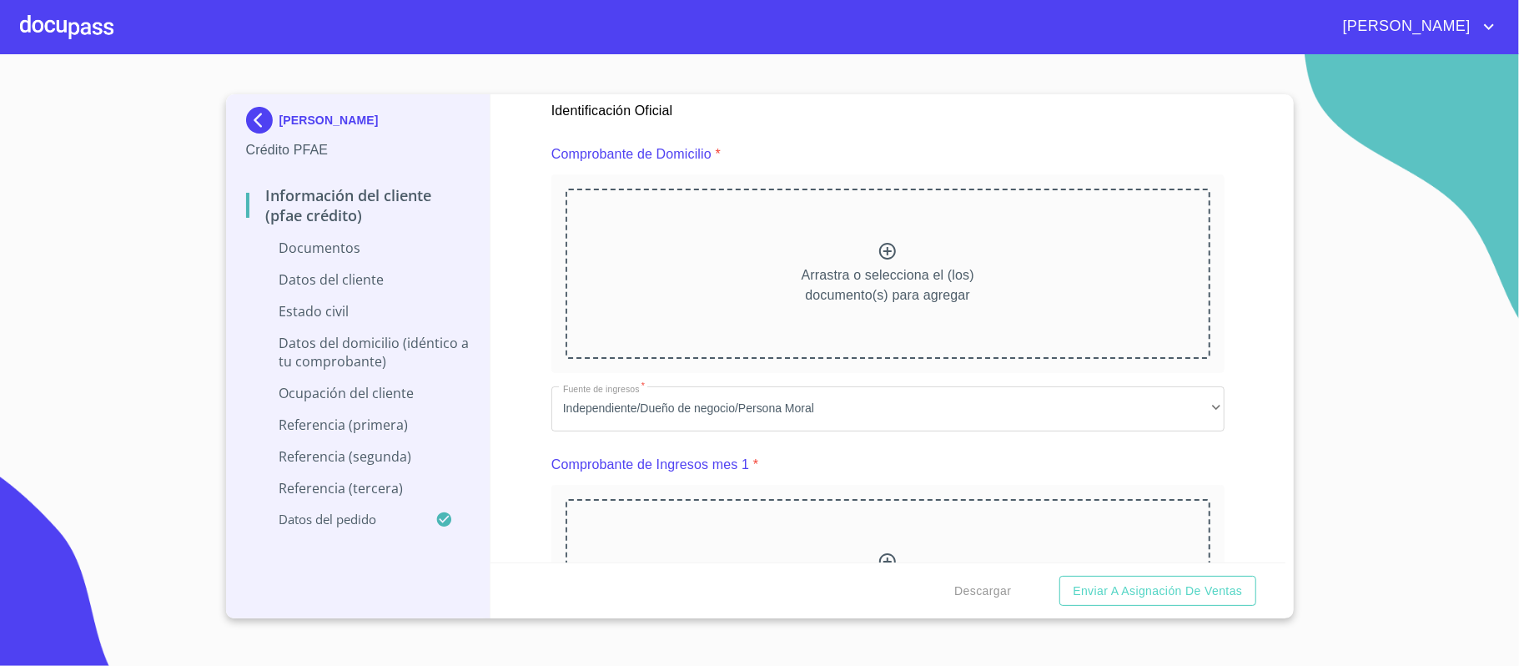
scroll to position [889, 0]
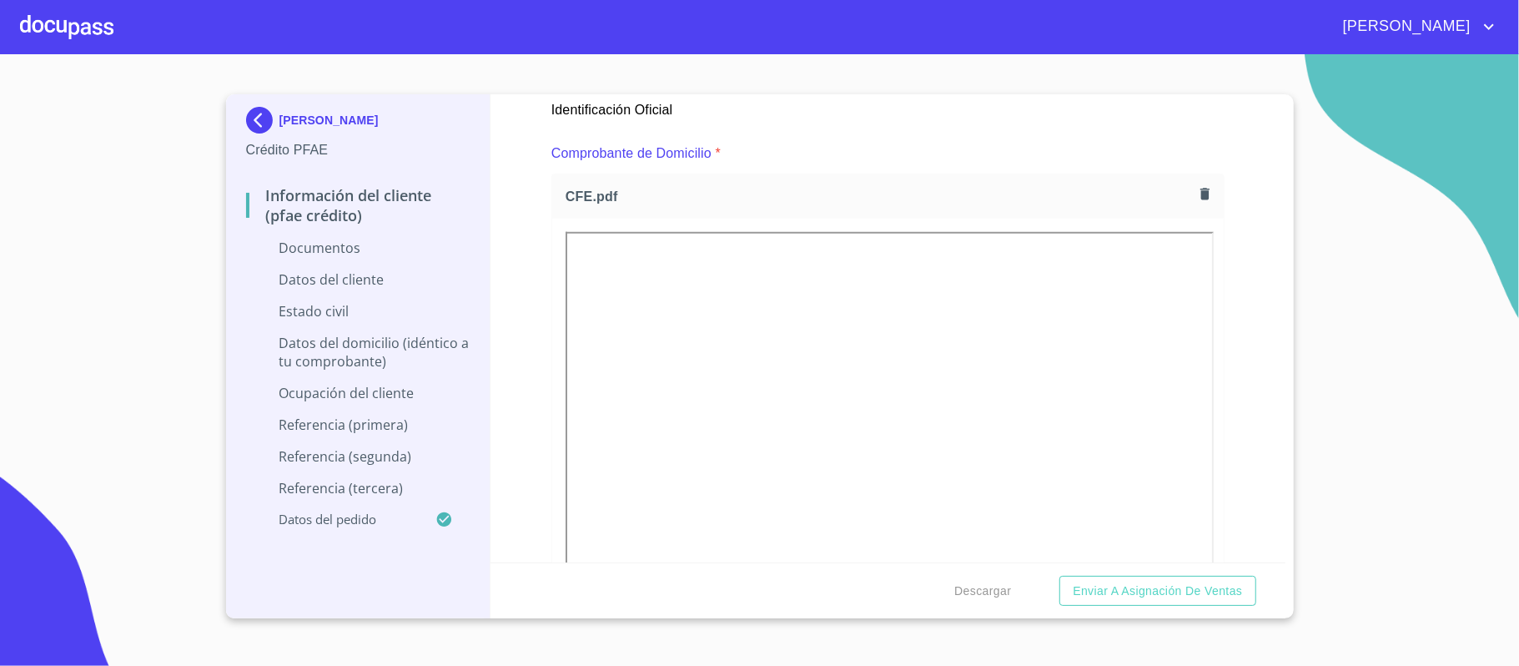
click at [1239, 311] on div "Información del cliente (PFAE crédito) Documentos Documento de identificación. …" at bounding box center [887, 328] width 795 height 468
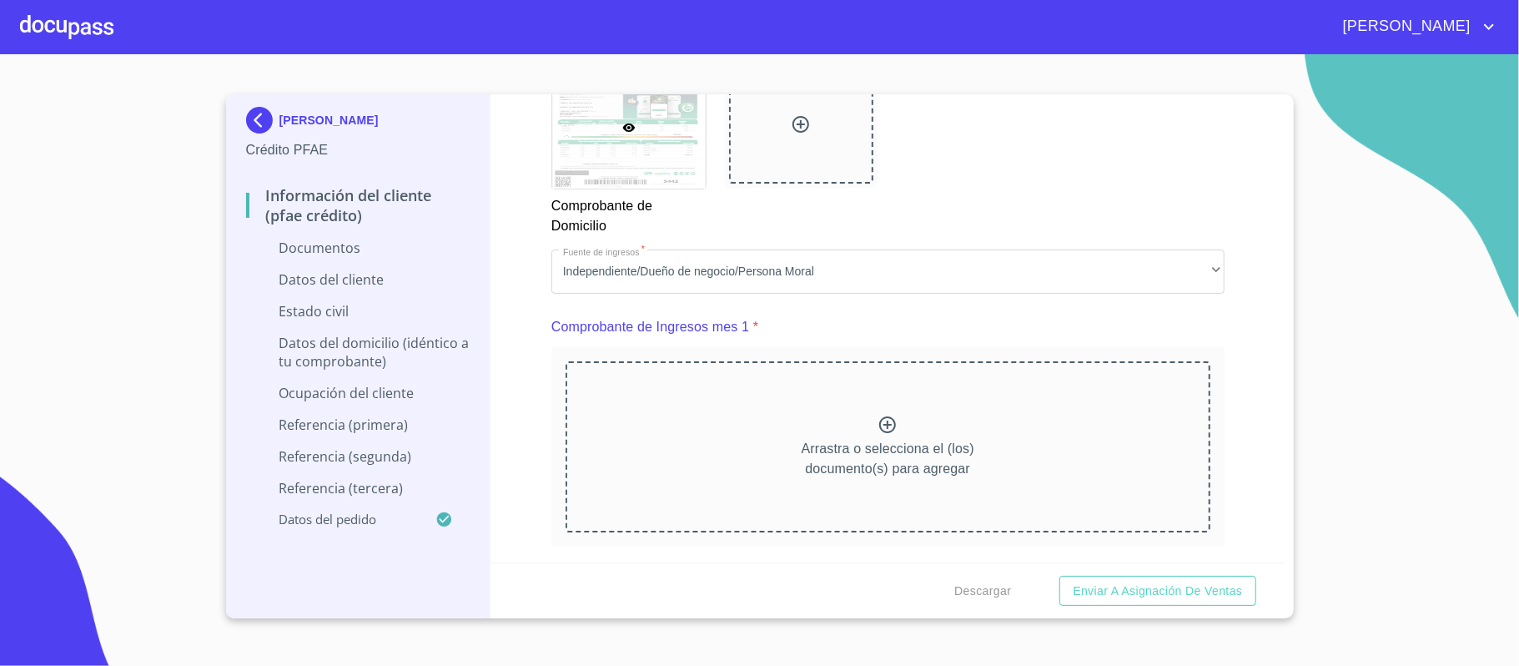
scroll to position [1556, 0]
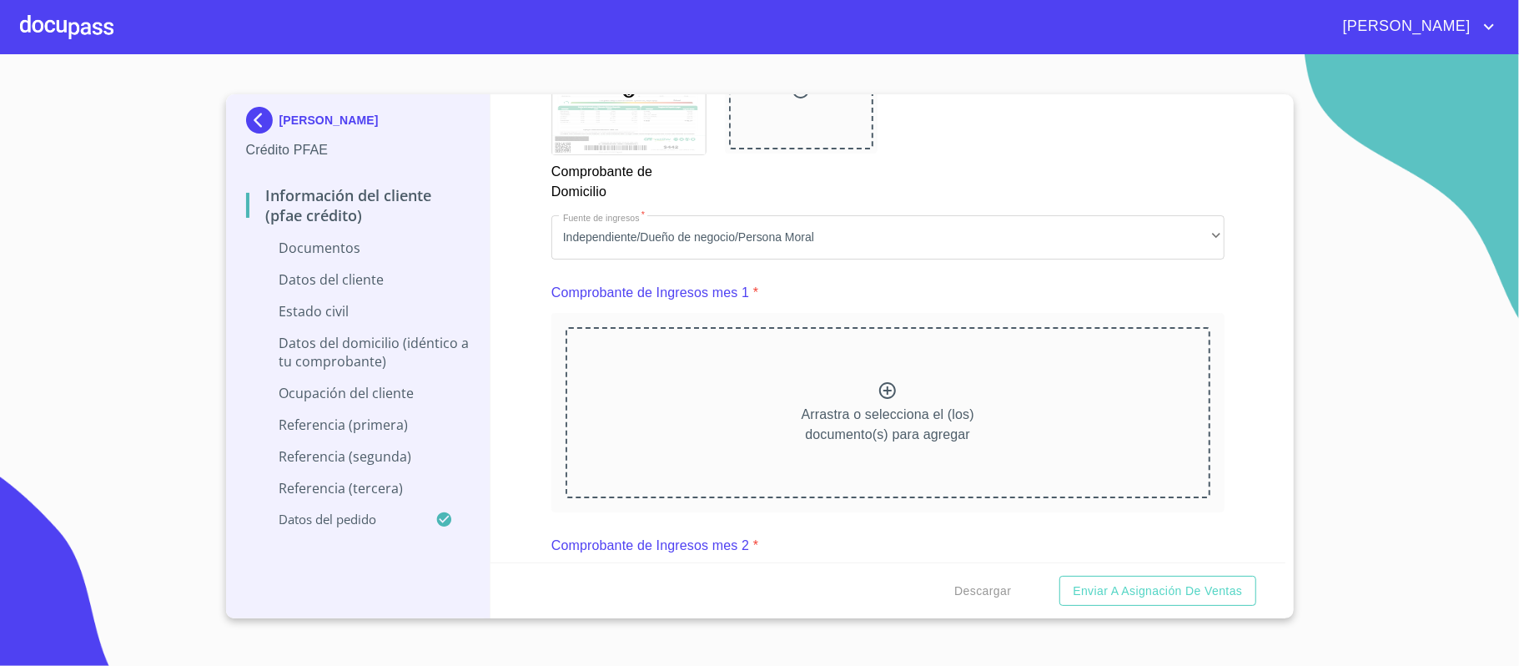
click at [1231, 305] on div "Información del cliente (PFAE crédito) Documentos Documento de identificación. …" at bounding box center [887, 328] width 795 height 468
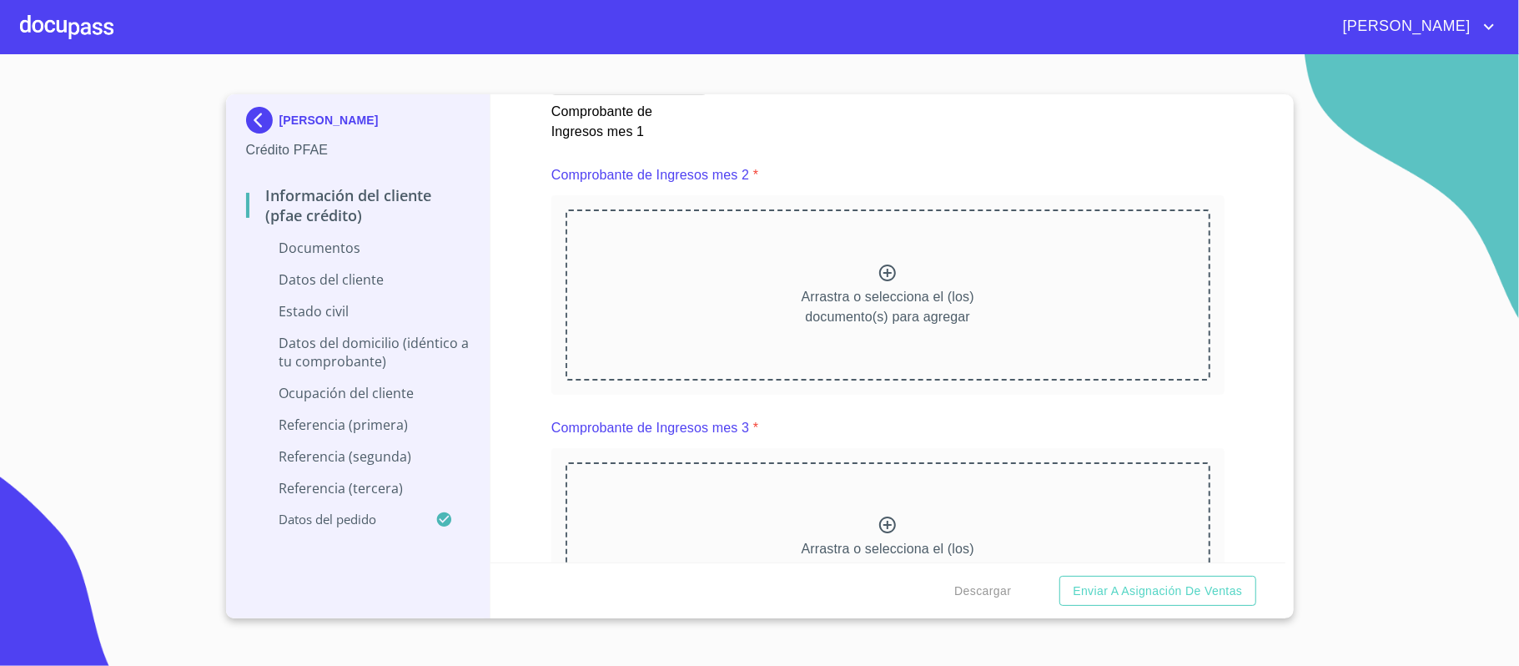
scroll to position [2446, 0]
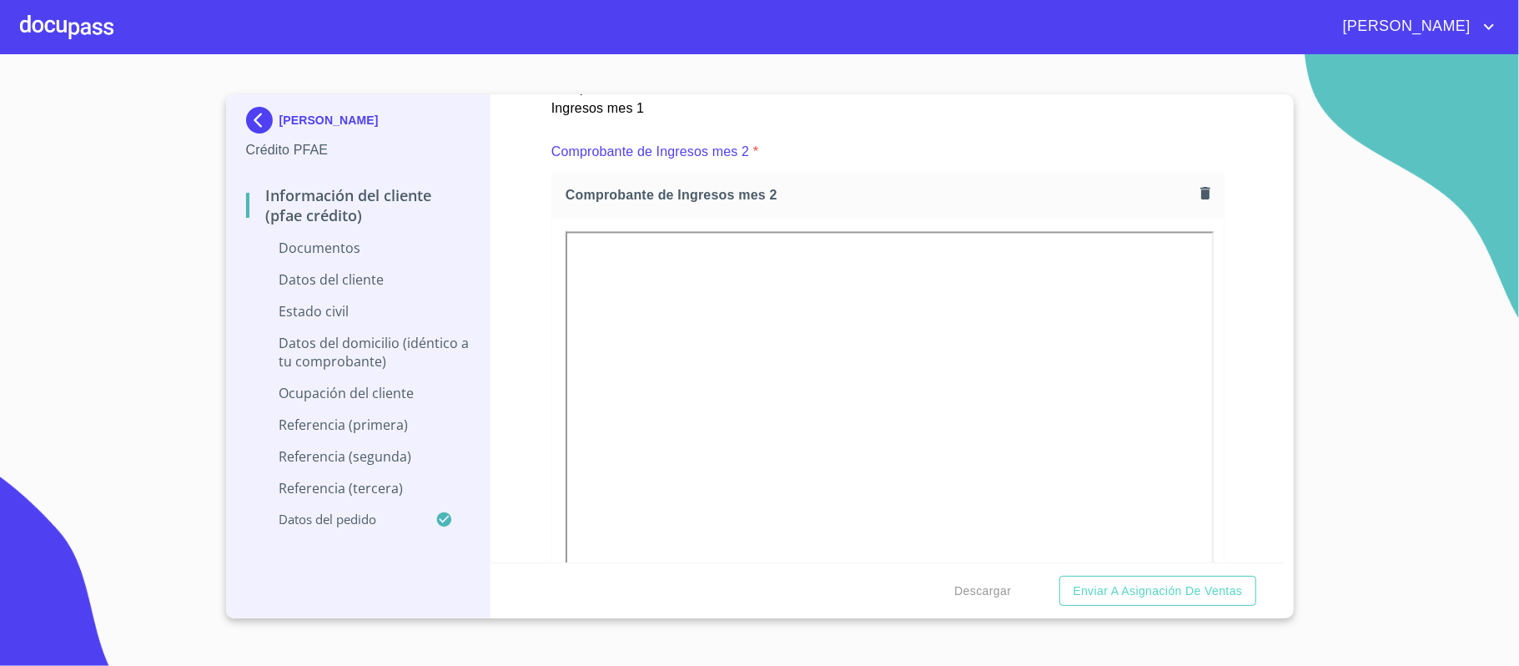
click at [1228, 362] on div "Información del cliente (PFAE crédito) Documentos Documento de identificación. …" at bounding box center [887, 328] width 795 height 468
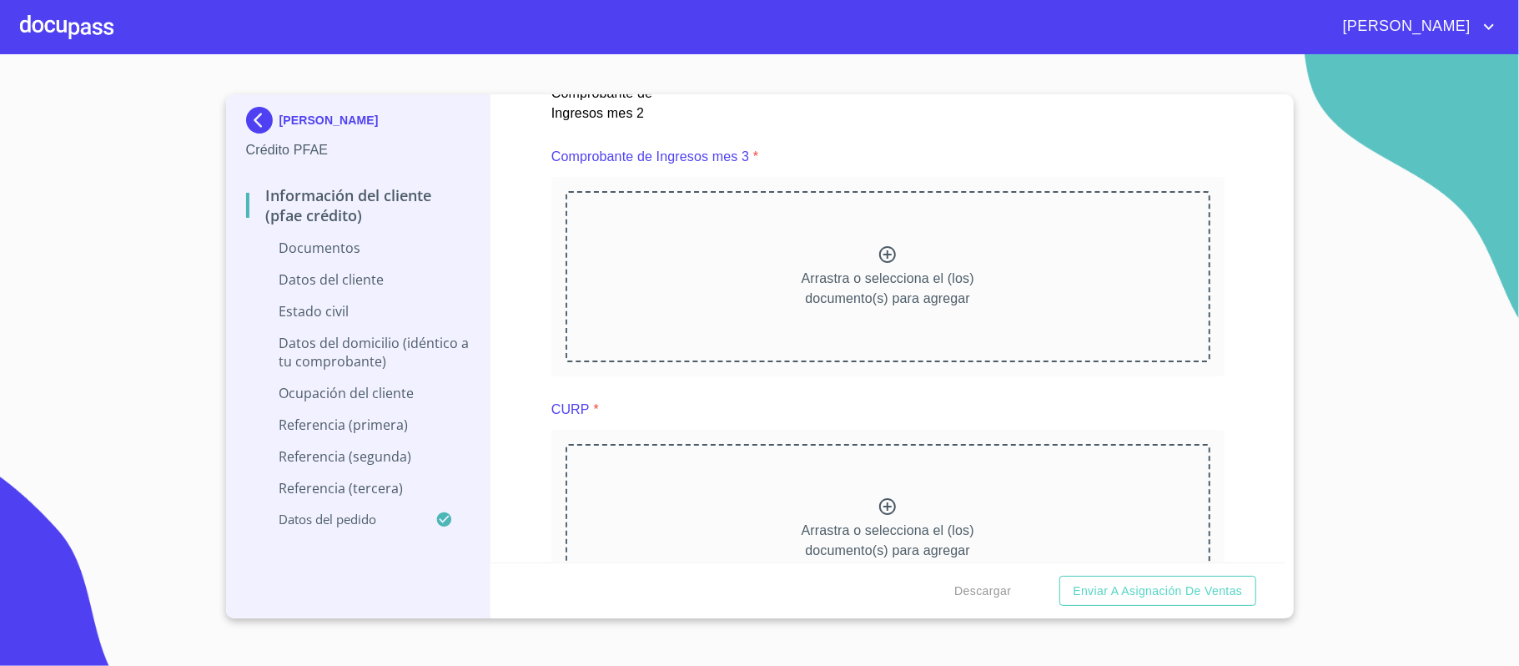
scroll to position [3225, 0]
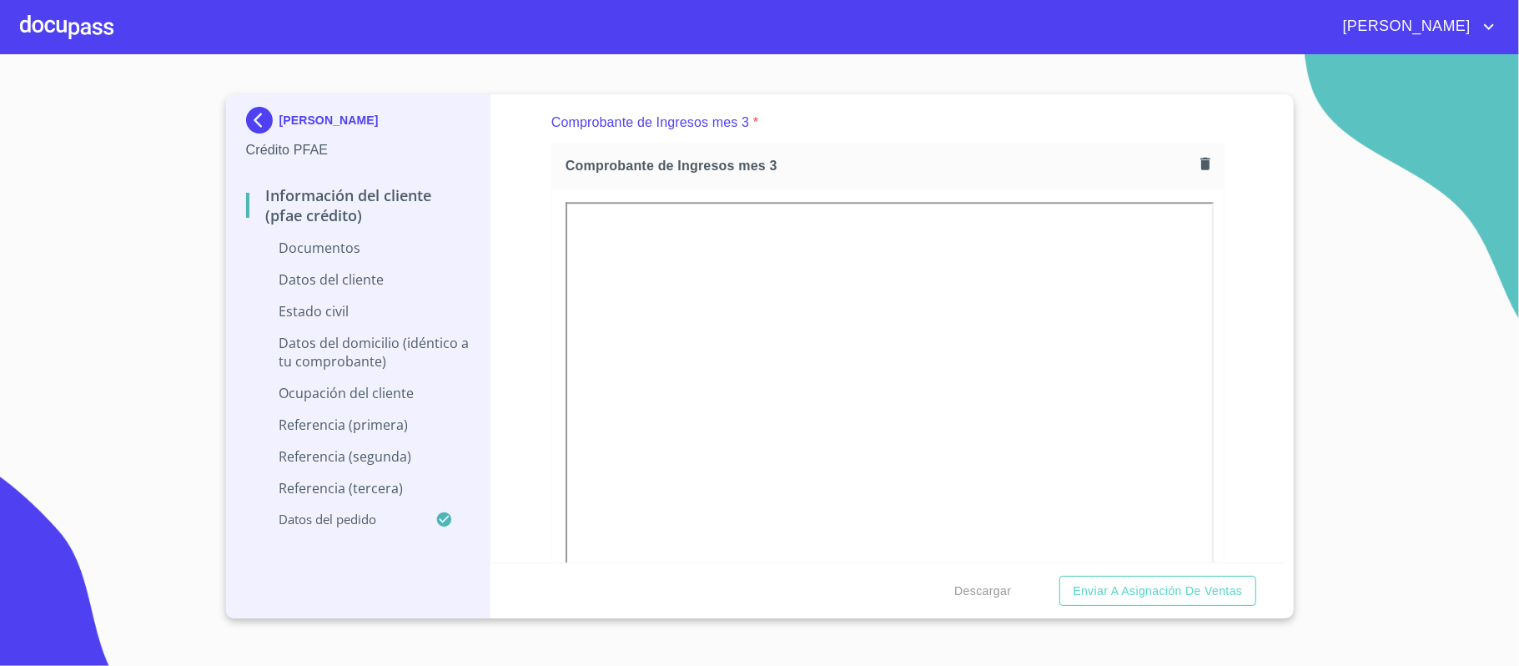
click at [1241, 362] on div "Información del cliente (PFAE crédito) Documentos Documento de identificación. …" at bounding box center [887, 328] width 795 height 468
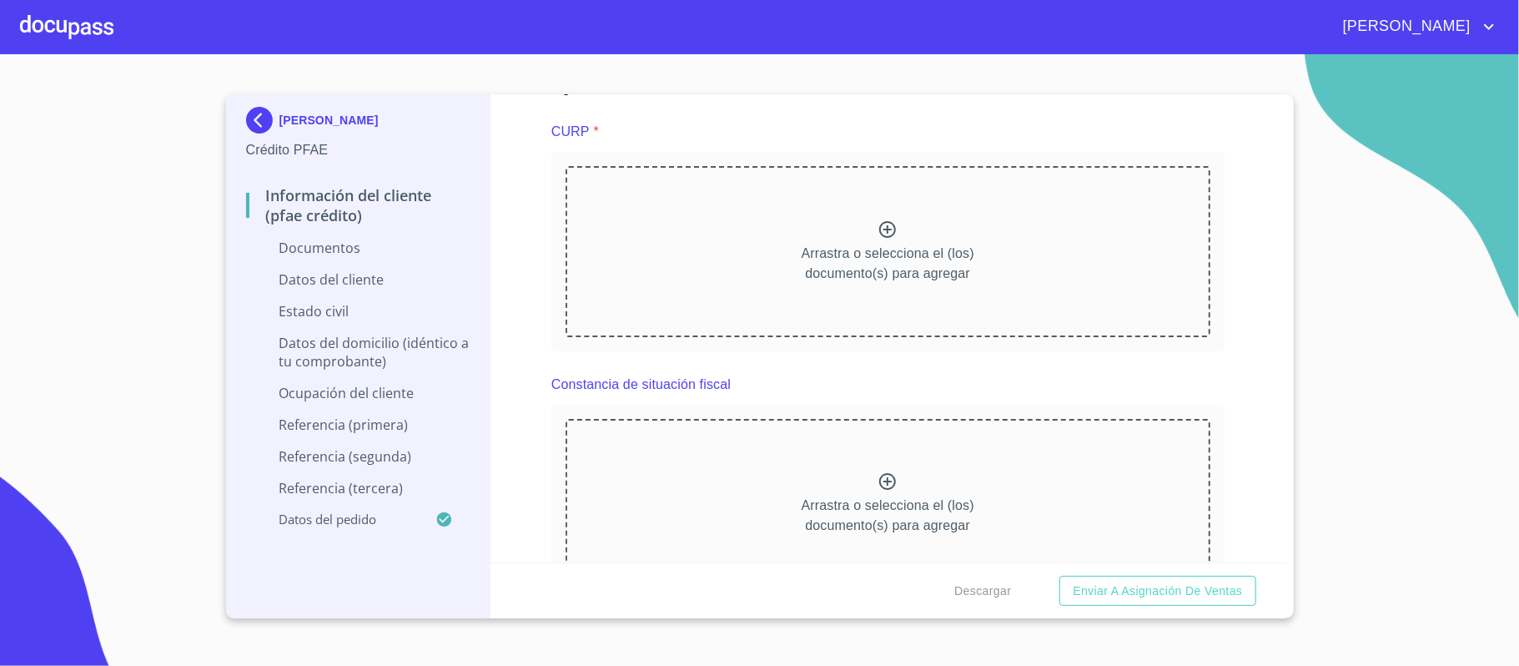
scroll to position [4004, 0]
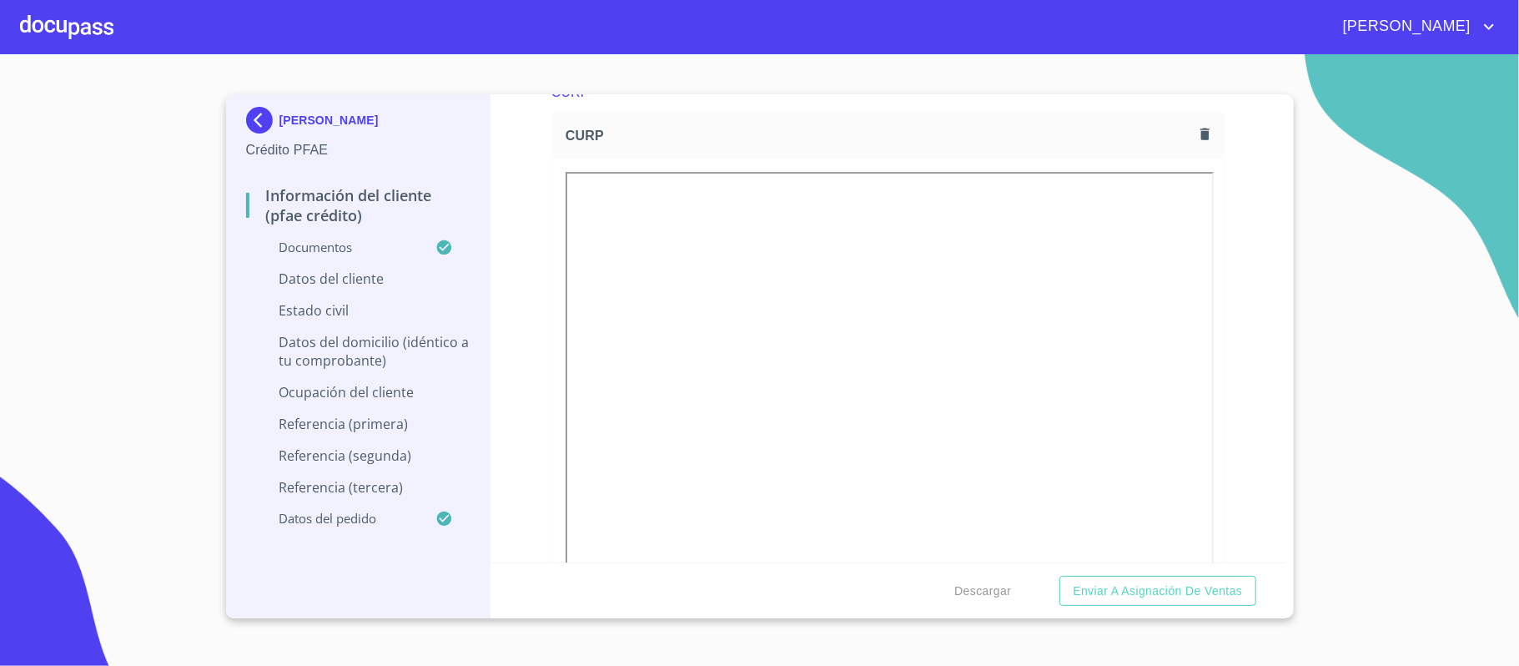
click at [1241, 304] on div "Información del cliente (PFAE crédito) Documentos Documento de identificación. …" at bounding box center [887, 328] width 795 height 468
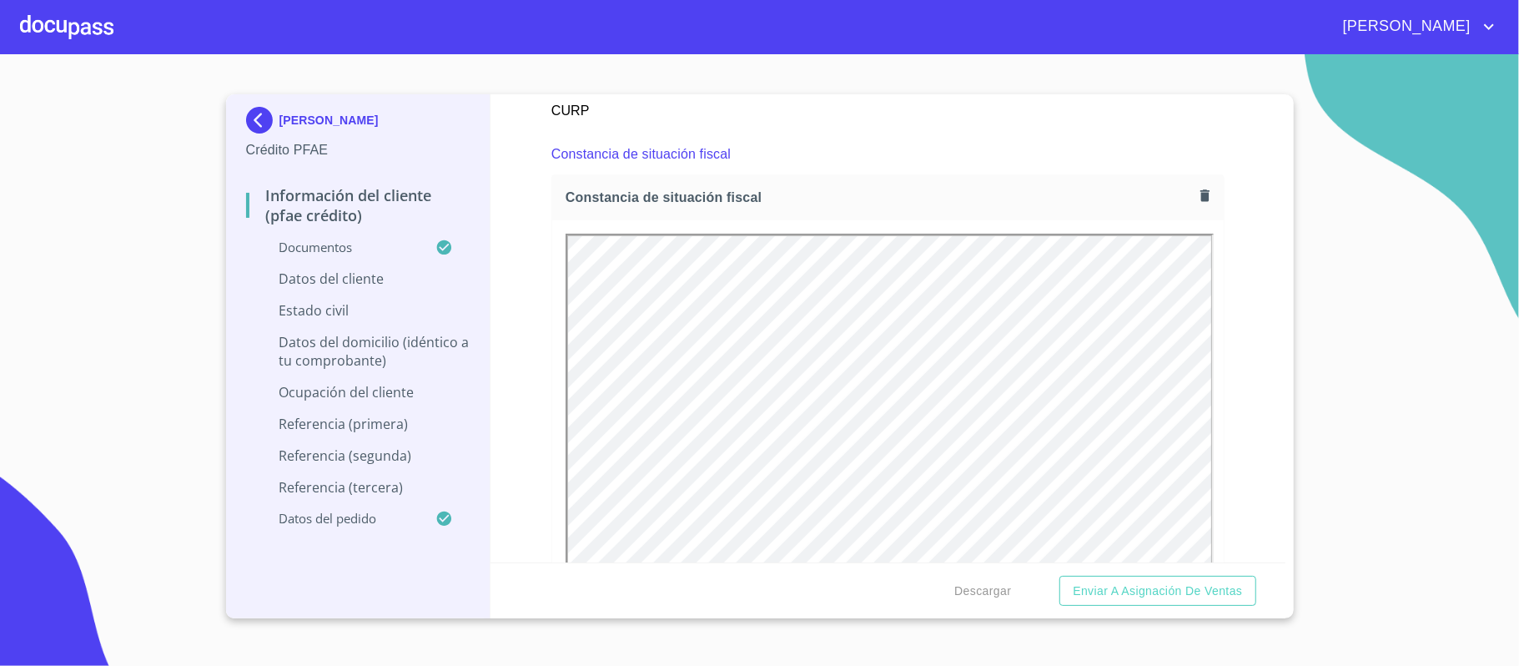
scroll to position [0, 0]
click at [1232, 314] on div "Información del cliente (PFAE crédito) Documentos Documento de identificación. …" at bounding box center [887, 328] width 795 height 468
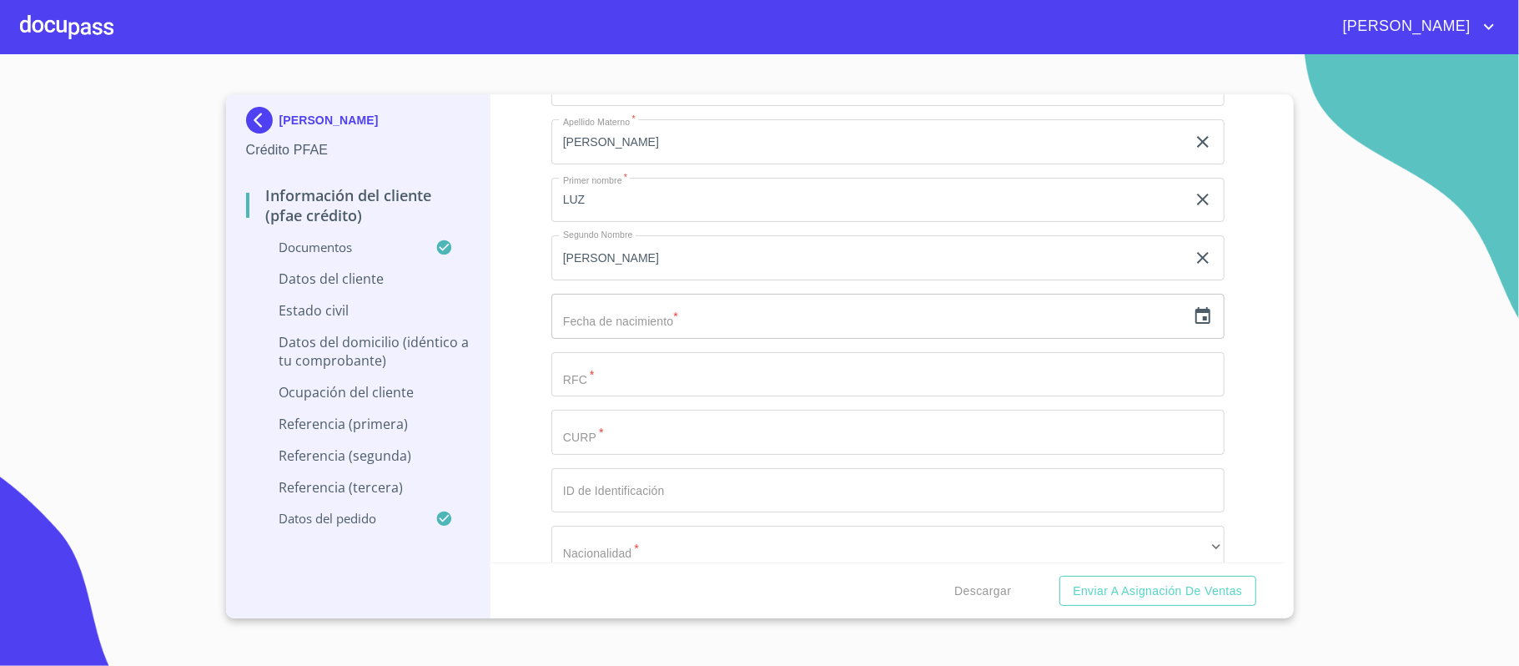
scroll to position [5449, 0]
click at [1193, 434] on icon "button" at bounding box center [1203, 427] width 20 height 20
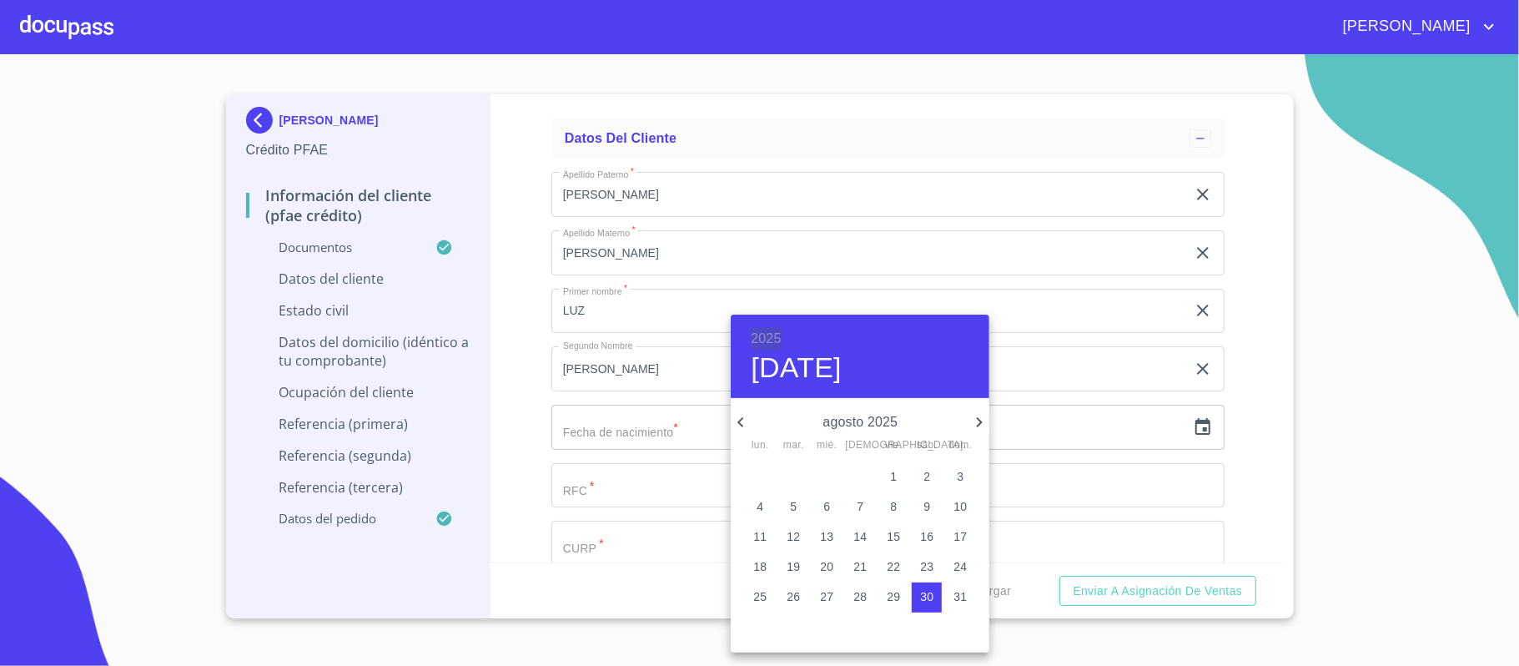
click at [762, 335] on h6 "2025" at bounding box center [766, 338] width 30 height 23
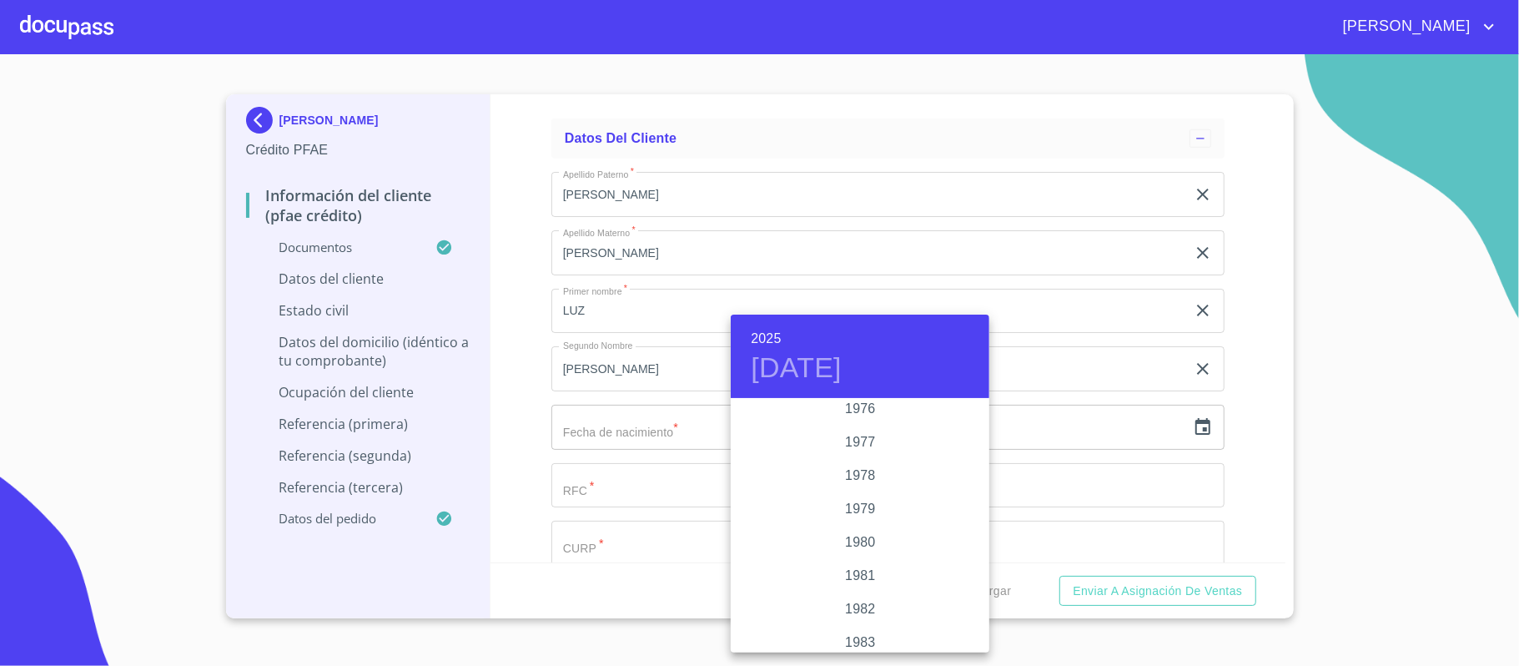
scroll to position [1755, 0]
click at [866, 561] on div "1982" at bounding box center [860, 563] width 259 height 33
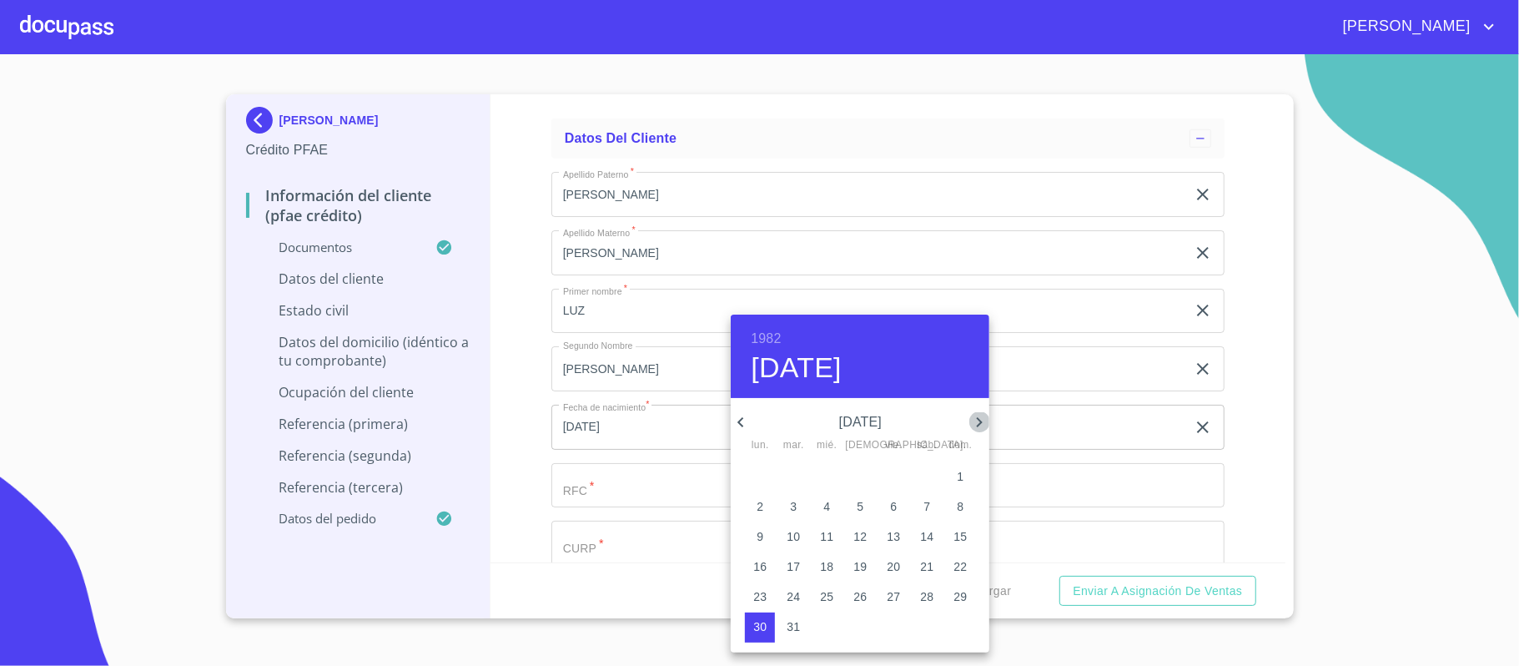
click at [978, 420] on icon "button" at bounding box center [979, 422] width 20 height 20
click at [958, 566] on p "28" at bounding box center [959, 566] width 13 height 17
type input "[DATE]"
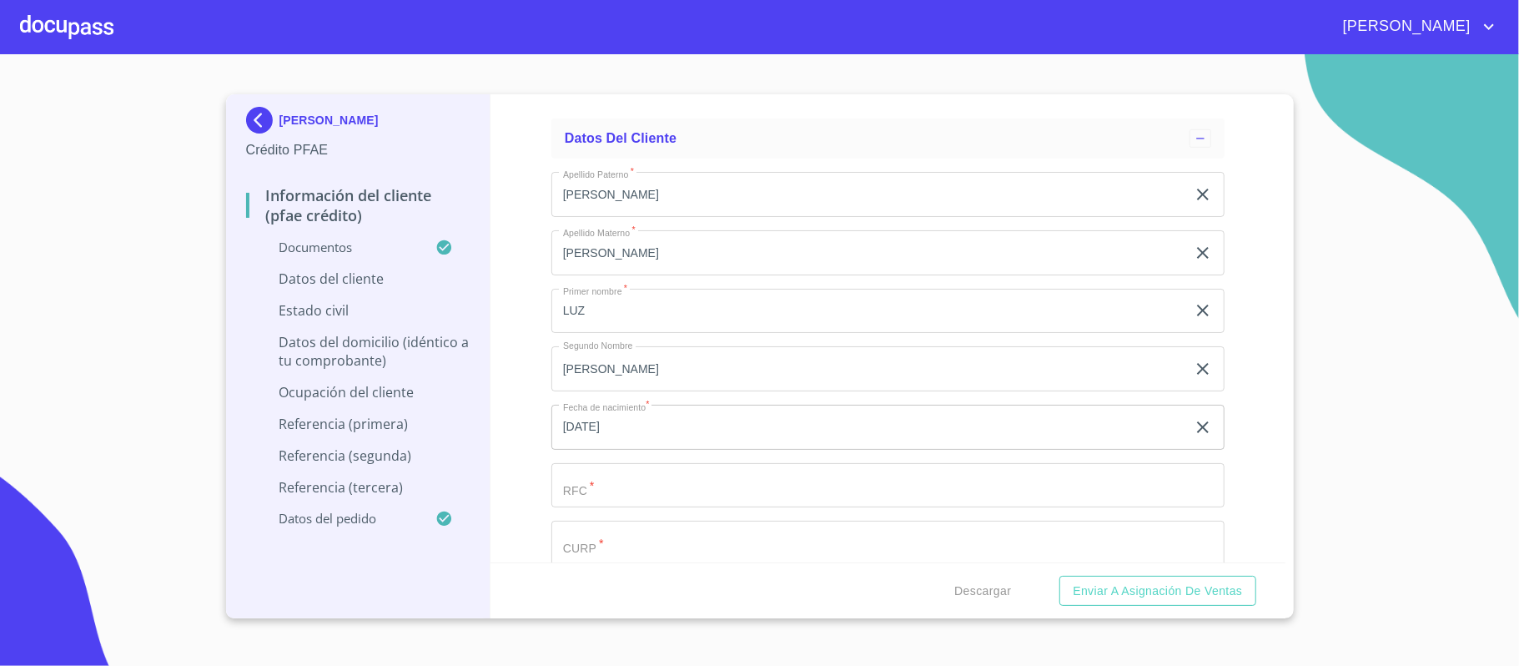
click at [699, 217] on input "Documento de identificación.   *" at bounding box center [868, 194] width 635 height 45
paste input "FEOL821128TD4"
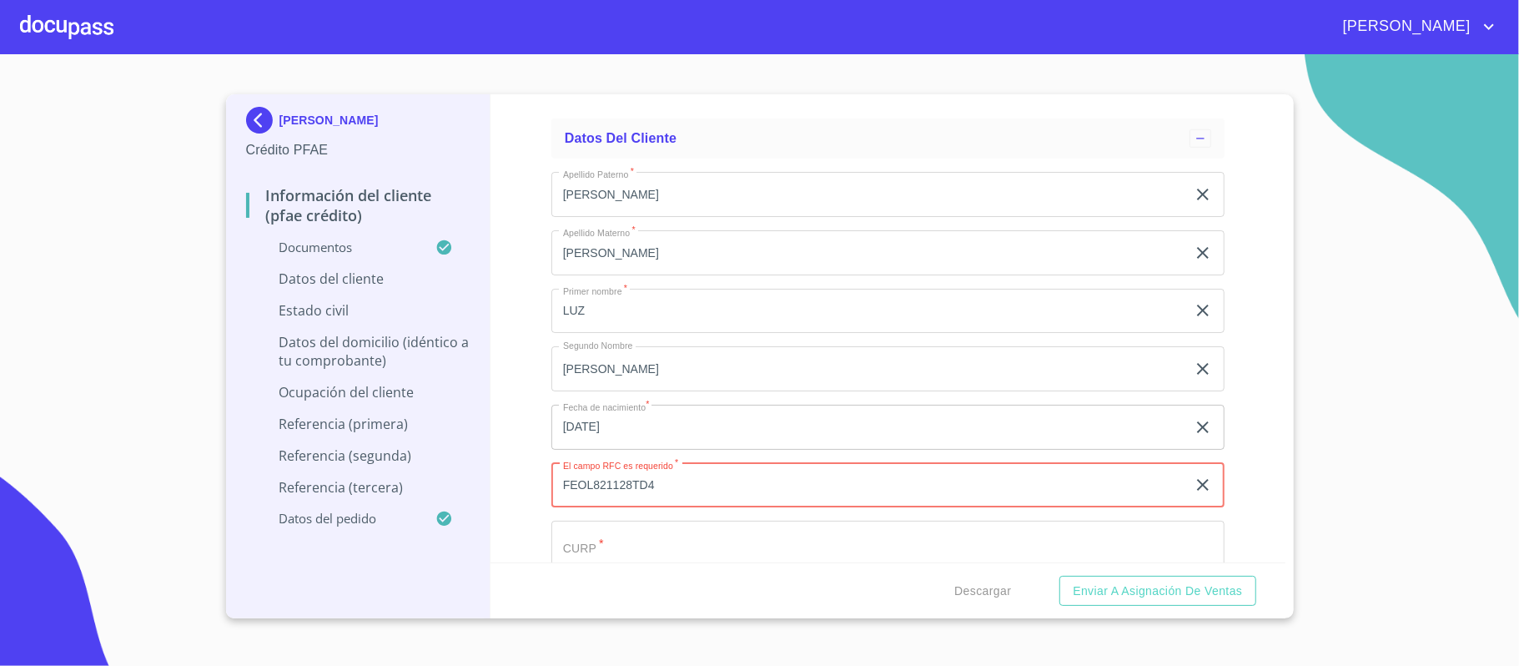
scroll to position [5560, 0]
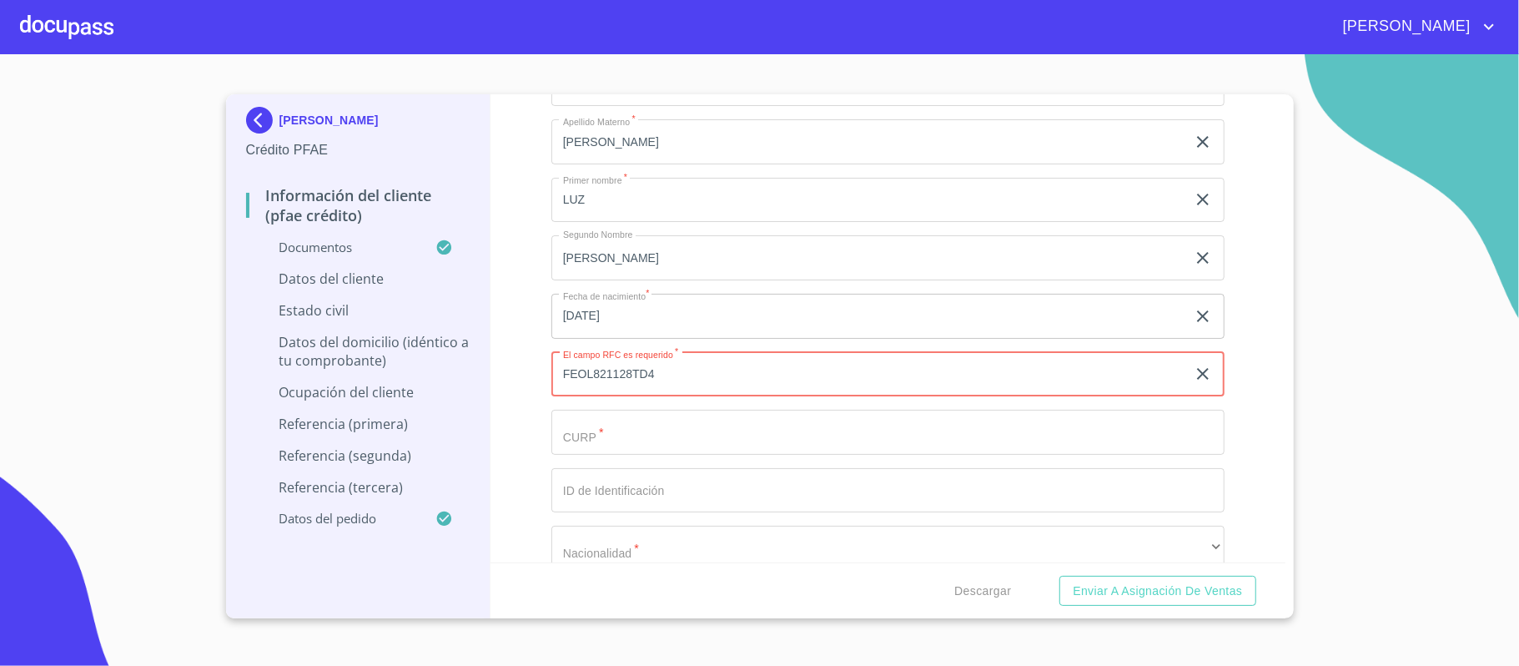
type input "FEOL821128TD4"
click at [611, 106] on input "Documento de identificación.   *" at bounding box center [868, 83] width 635 height 45
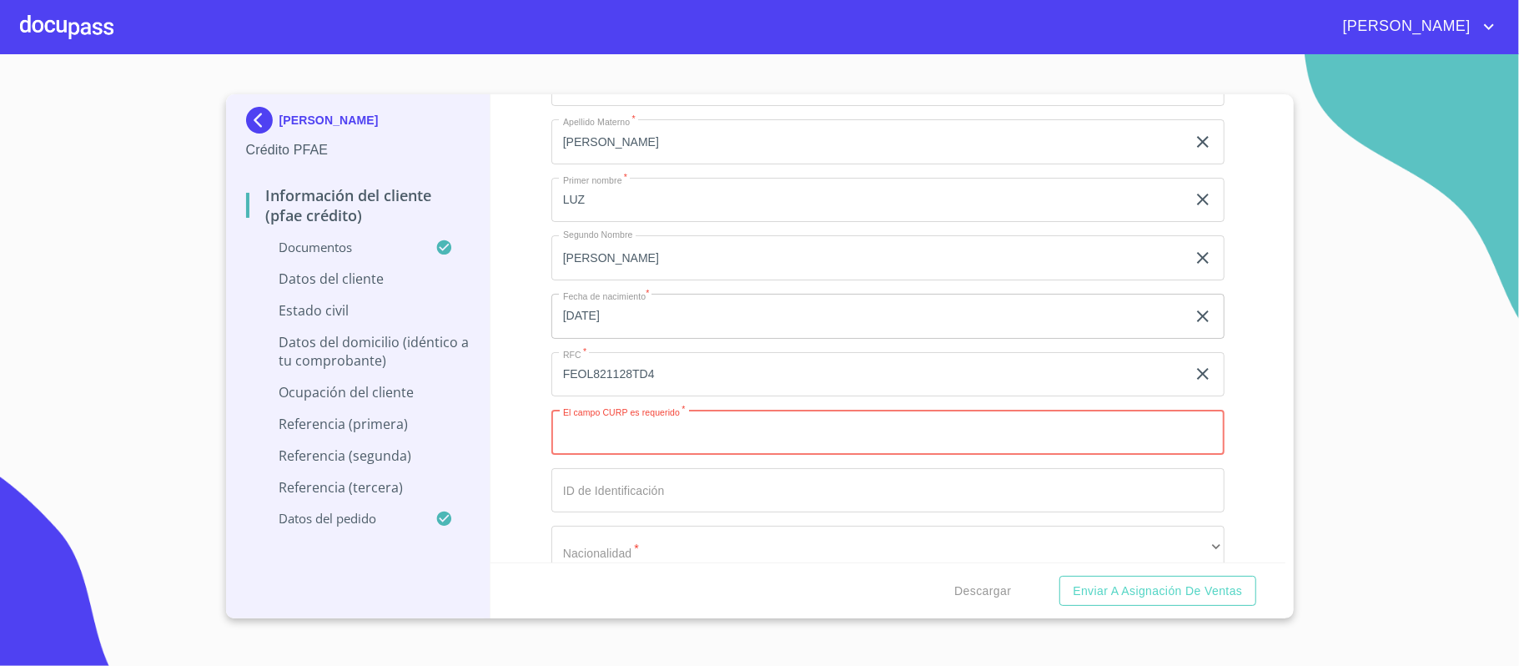
paste input "FEOL821128MJCRLZ01"
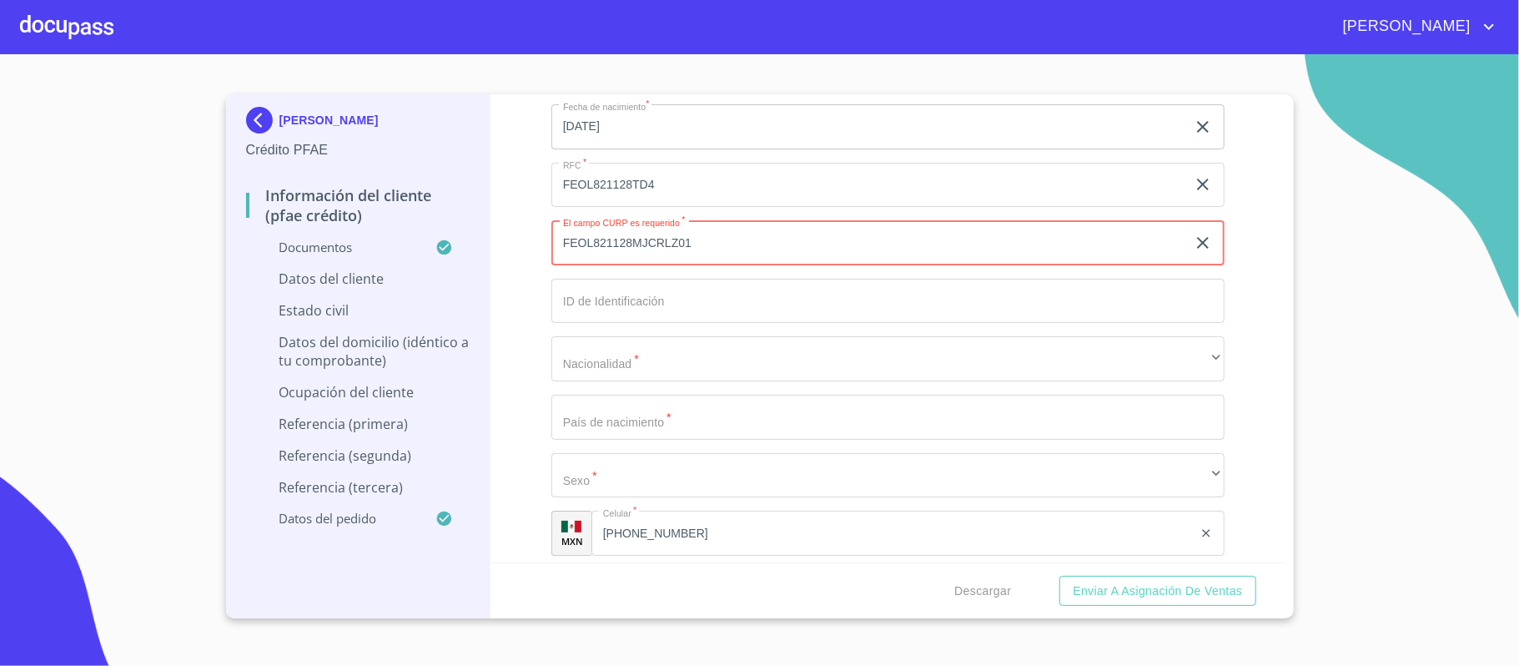
scroll to position [5894, 0]
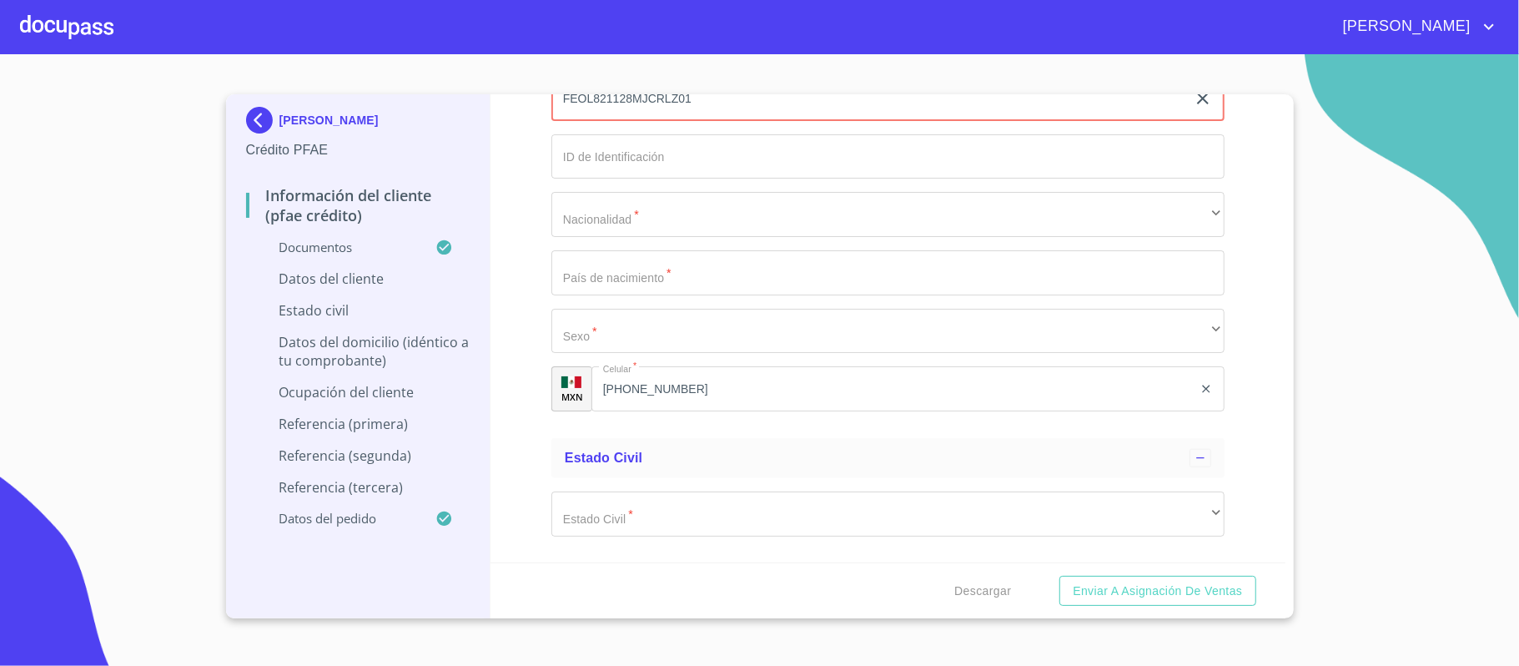
type input "FEOL821128MJCRLZ01"
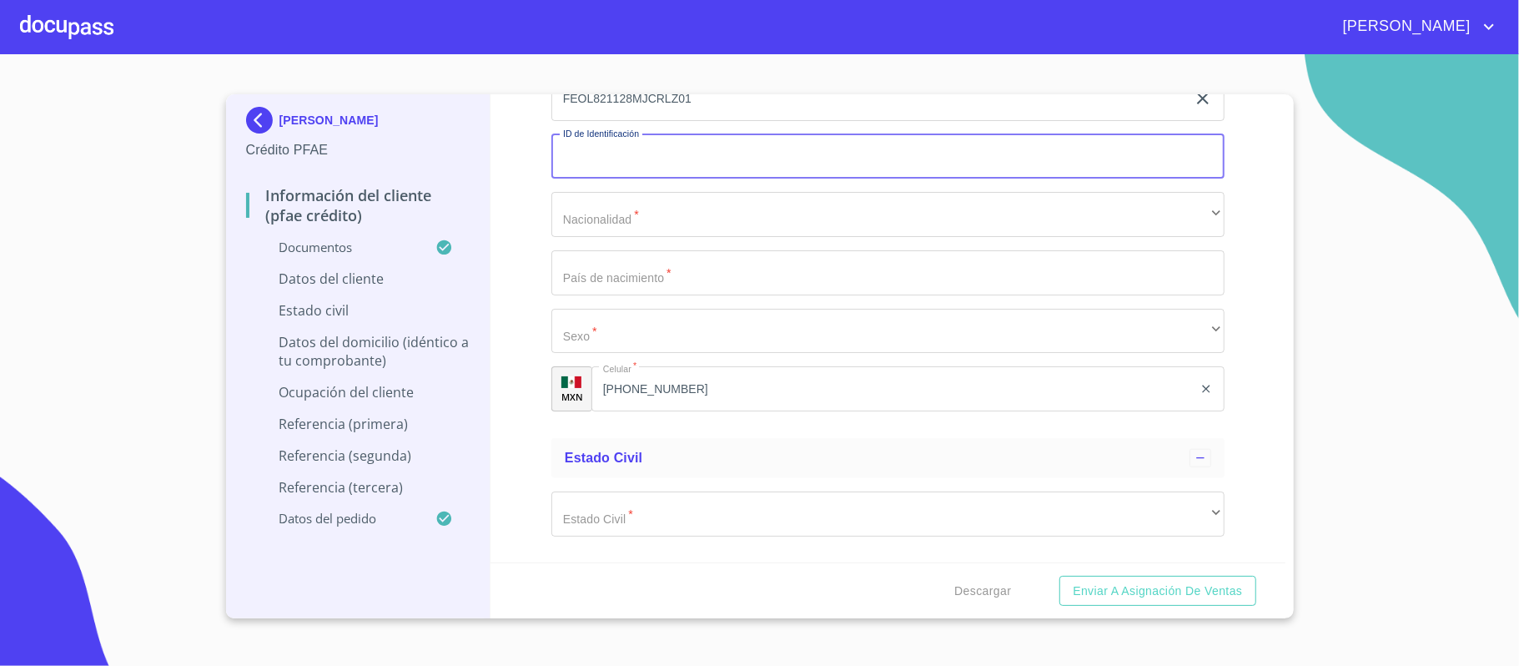
click at [602, 147] on input "Documento de identificación.   *" at bounding box center [887, 156] width 673 height 45
type input "2166932560"
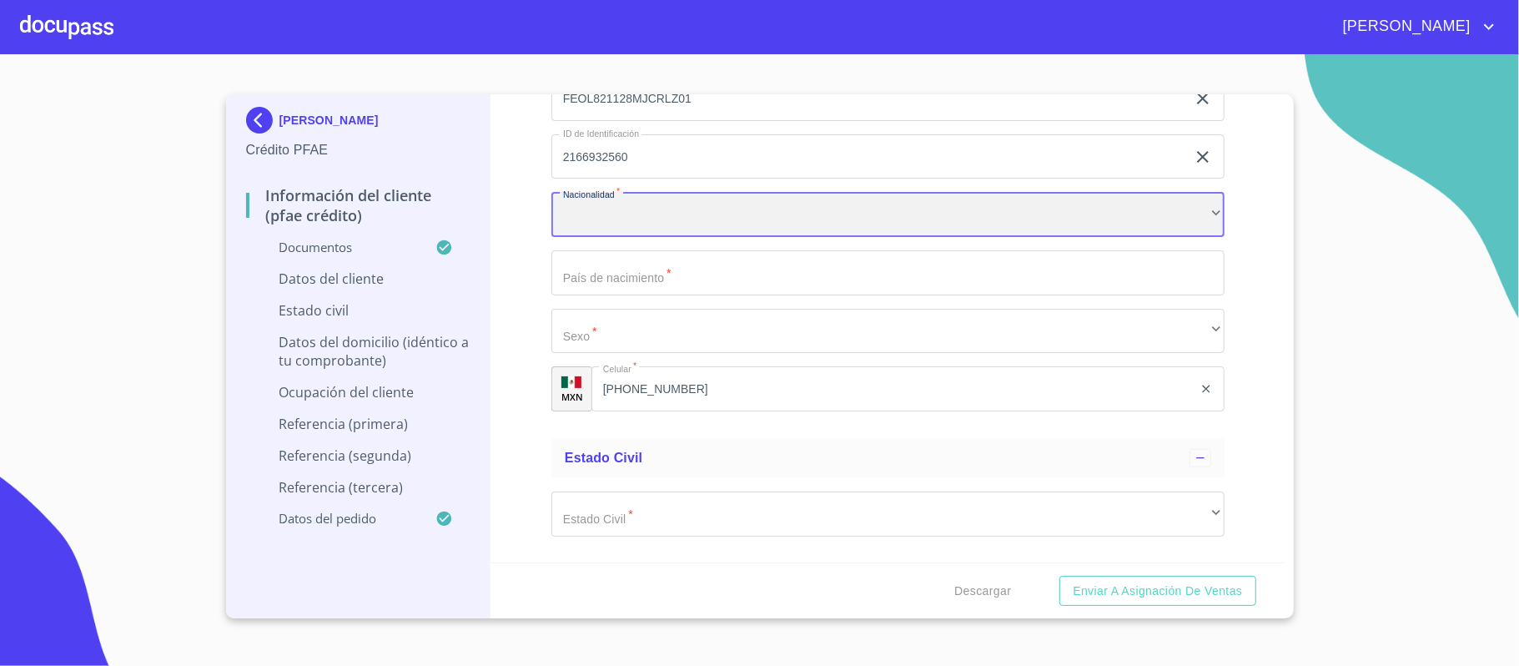
scroll to position [5783, 0]
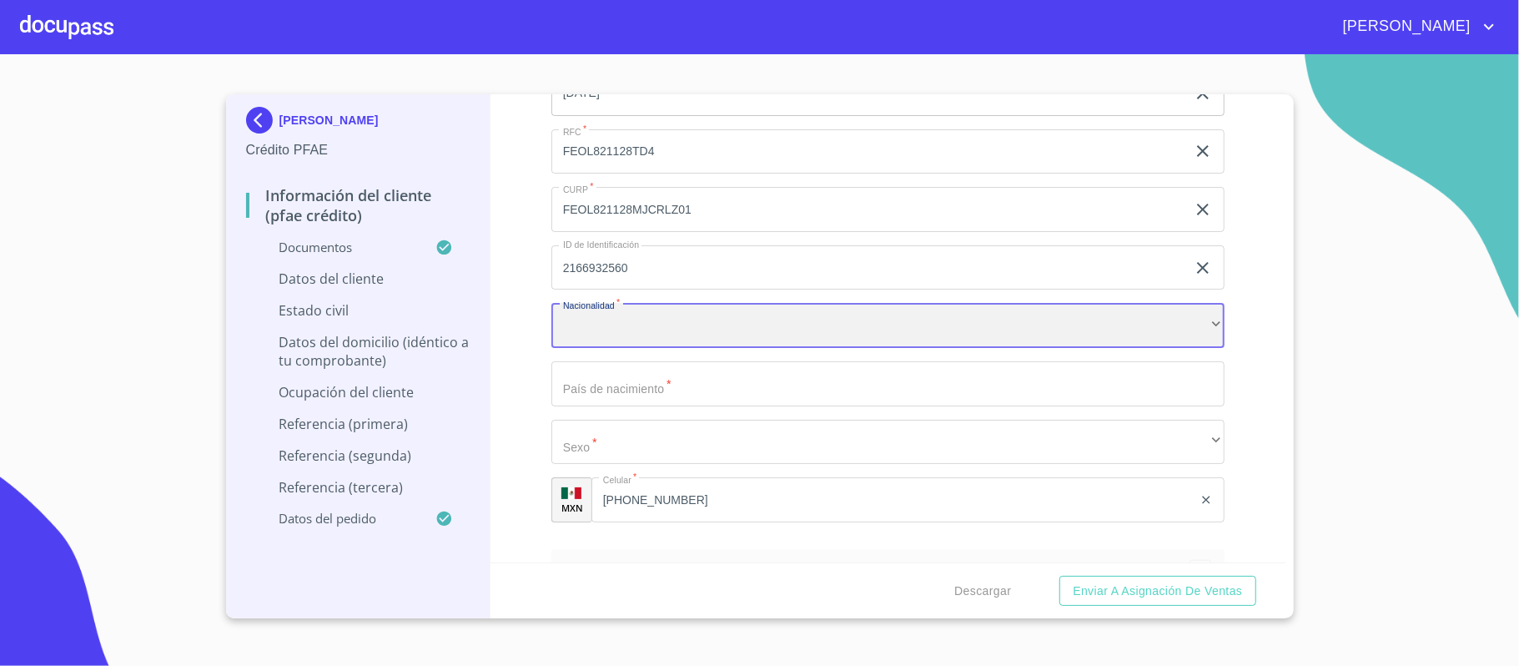
click at [594, 328] on div "​" at bounding box center [887, 325] width 673 height 45
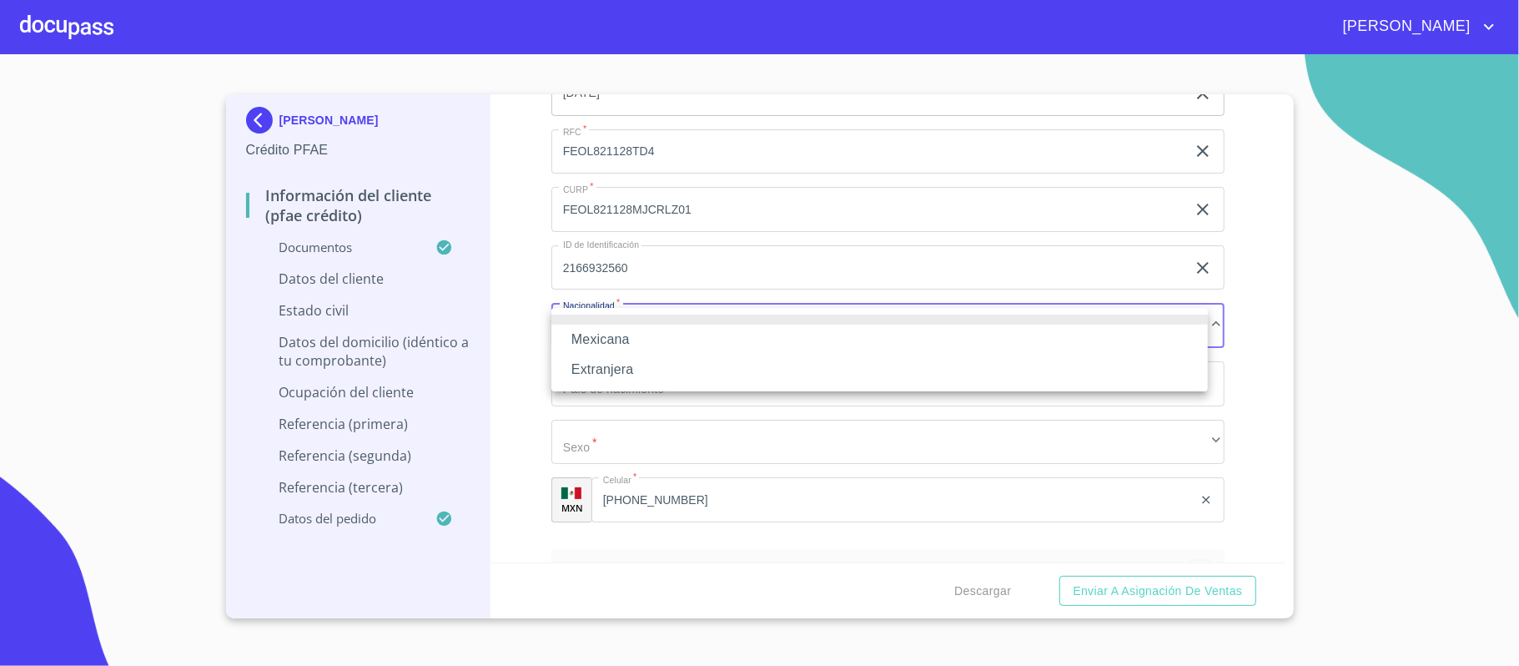
click at [601, 337] on li "Mexicana" at bounding box center [879, 339] width 656 height 30
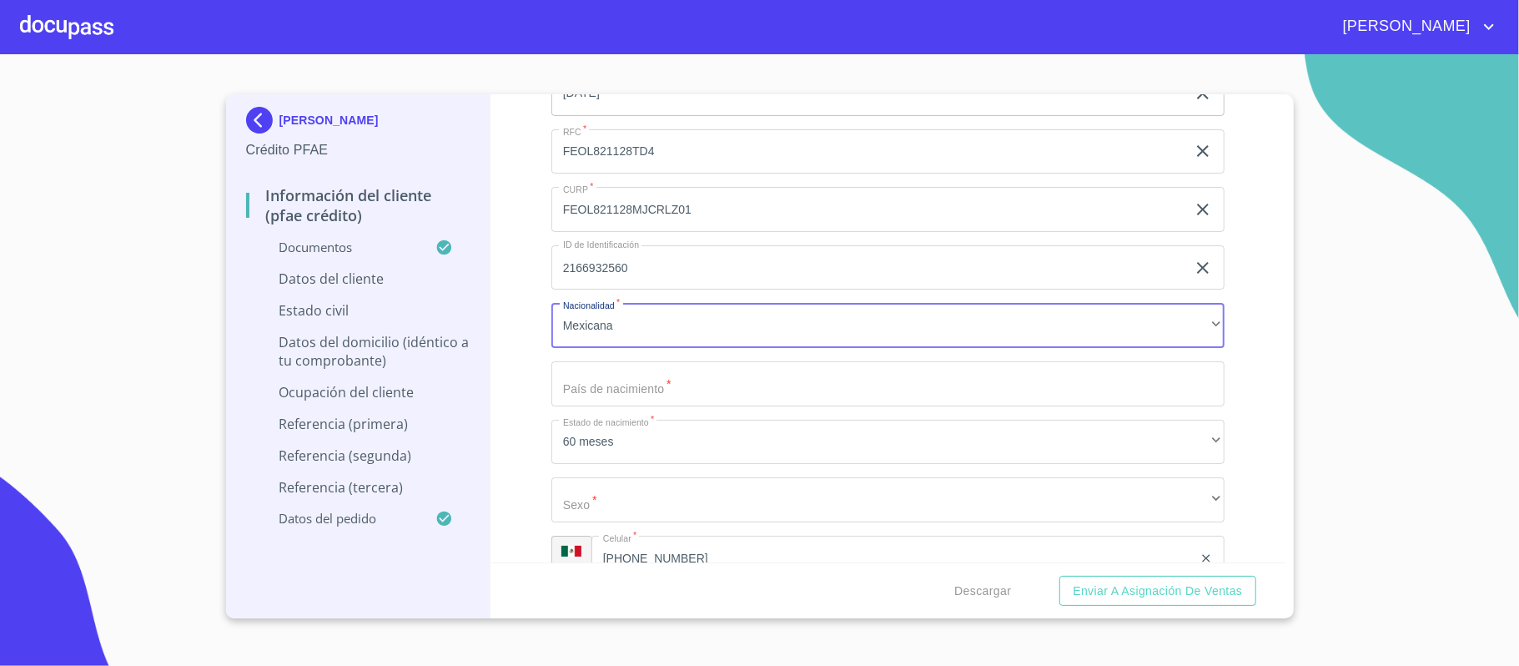
click at [515, 125] on div "Información del cliente (PFAE crédito) Documentos Documento de identificación. …" at bounding box center [887, 328] width 795 height 468
click at [1428, 24] on span "[PERSON_NAME]" at bounding box center [1404, 26] width 148 height 27
click at [1463, 31] on li "Salir" at bounding box center [1472, 35] width 54 height 30
